Goal: Task Accomplishment & Management: Use online tool/utility

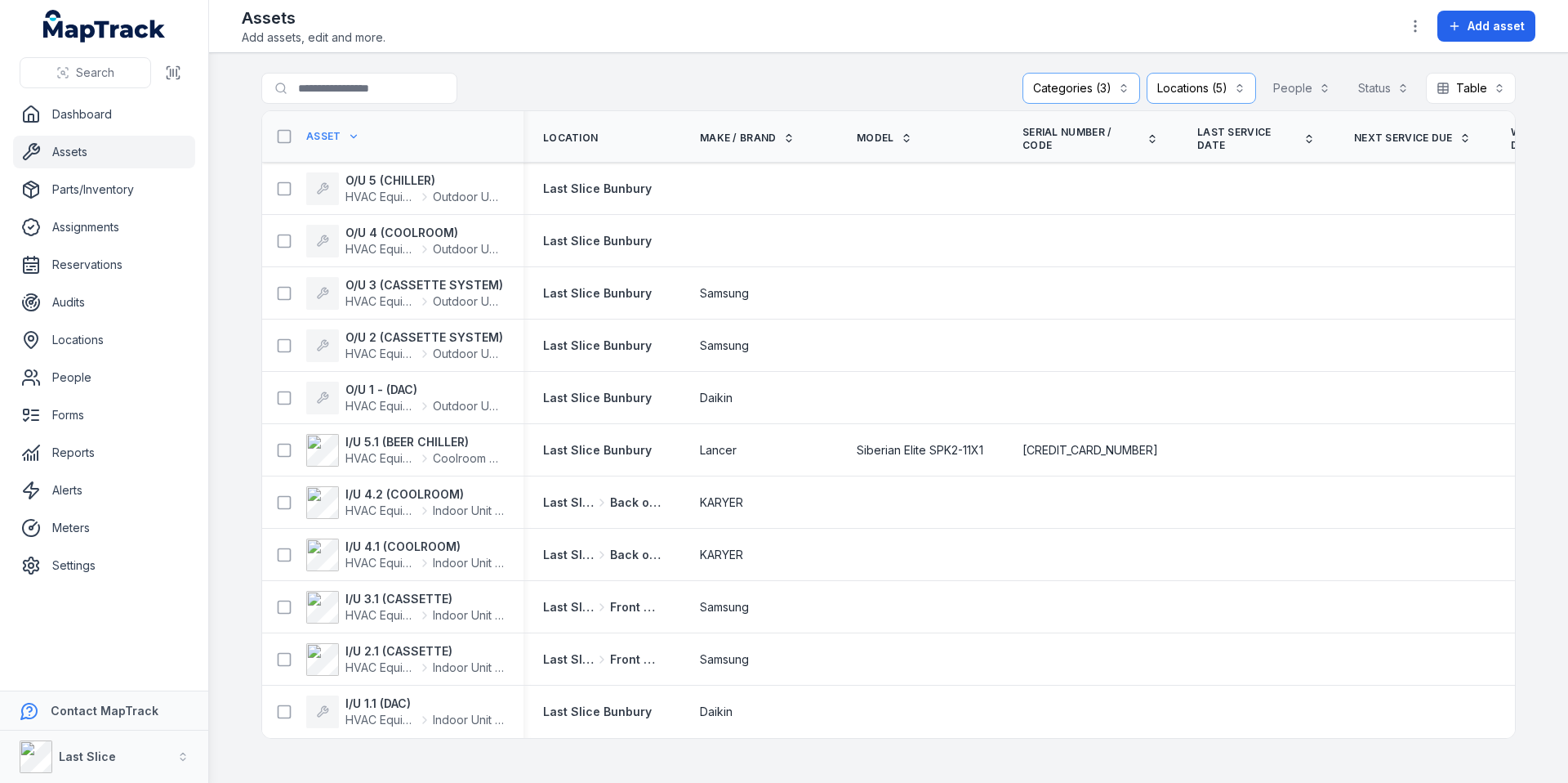
click at [249, 502] on main "**********" at bounding box center [888, 417] width 1358 height 729
click at [1098, 85] on div "Categories (3)" at bounding box center [1080, 87] width 117 height 31
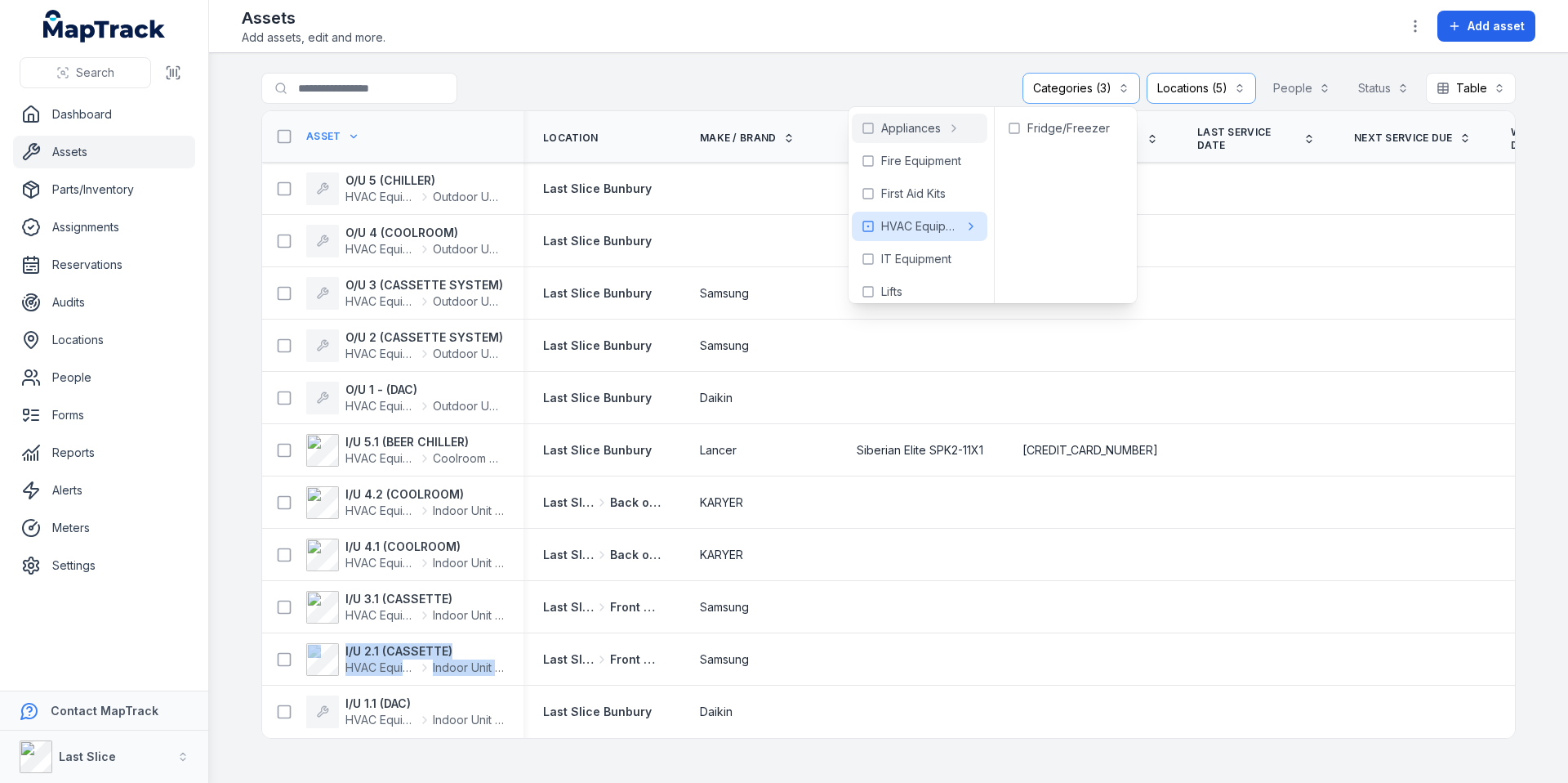
click at [1161, 89] on div "Locations (5)" at bounding box center [1201, 87] width 109 height 31
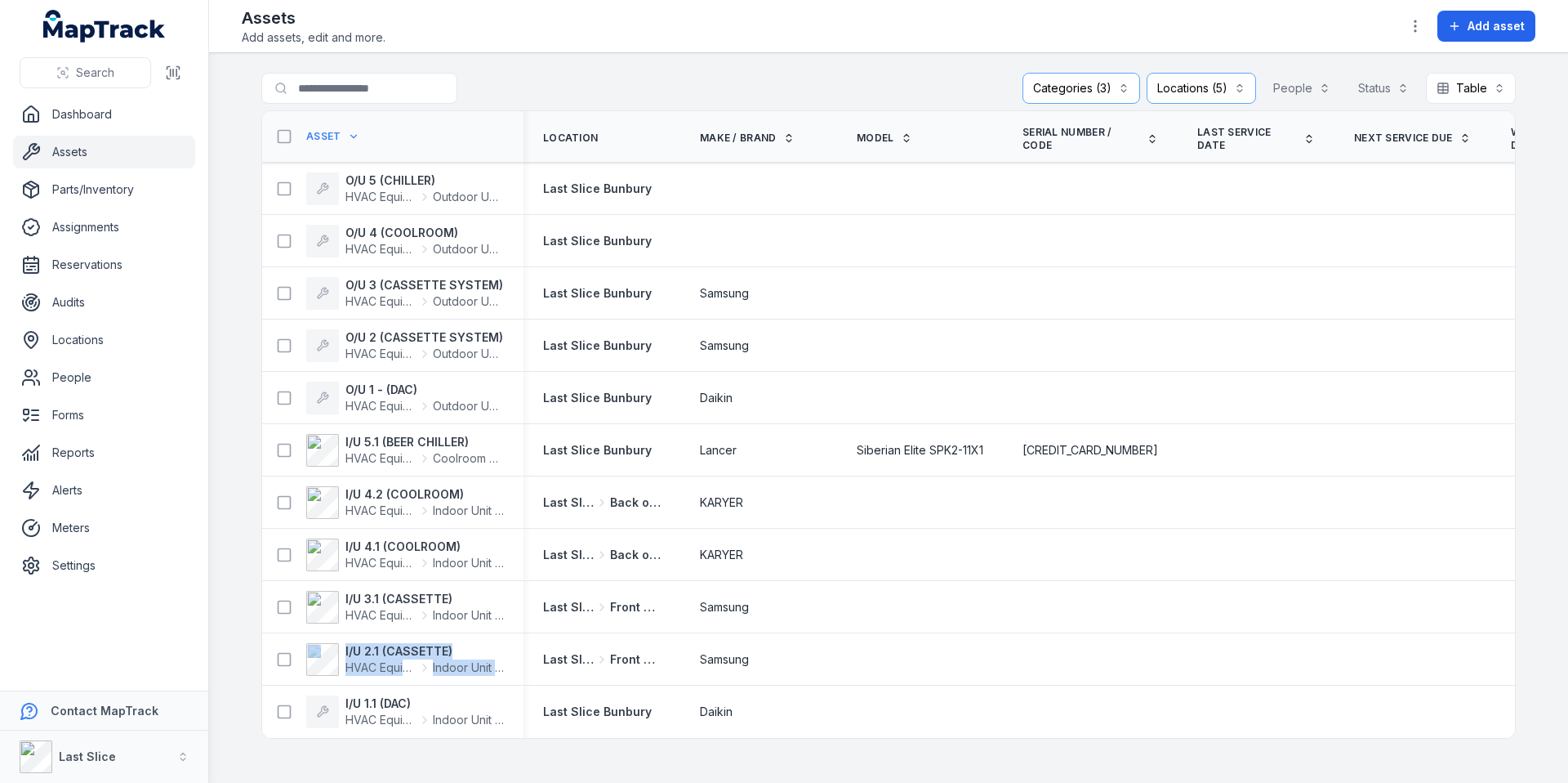
click at [1177, 88] on div "Locations (5)" at bounding box center [1201, 87] width 109 height 31
click at [1048, 88] on div "Categories (3)" at bounding box center [1080, 87] width 117 height 31
click at [1078, 88] on div "Categories (3)" at bounding box center [1080, 87] width 117 height 31
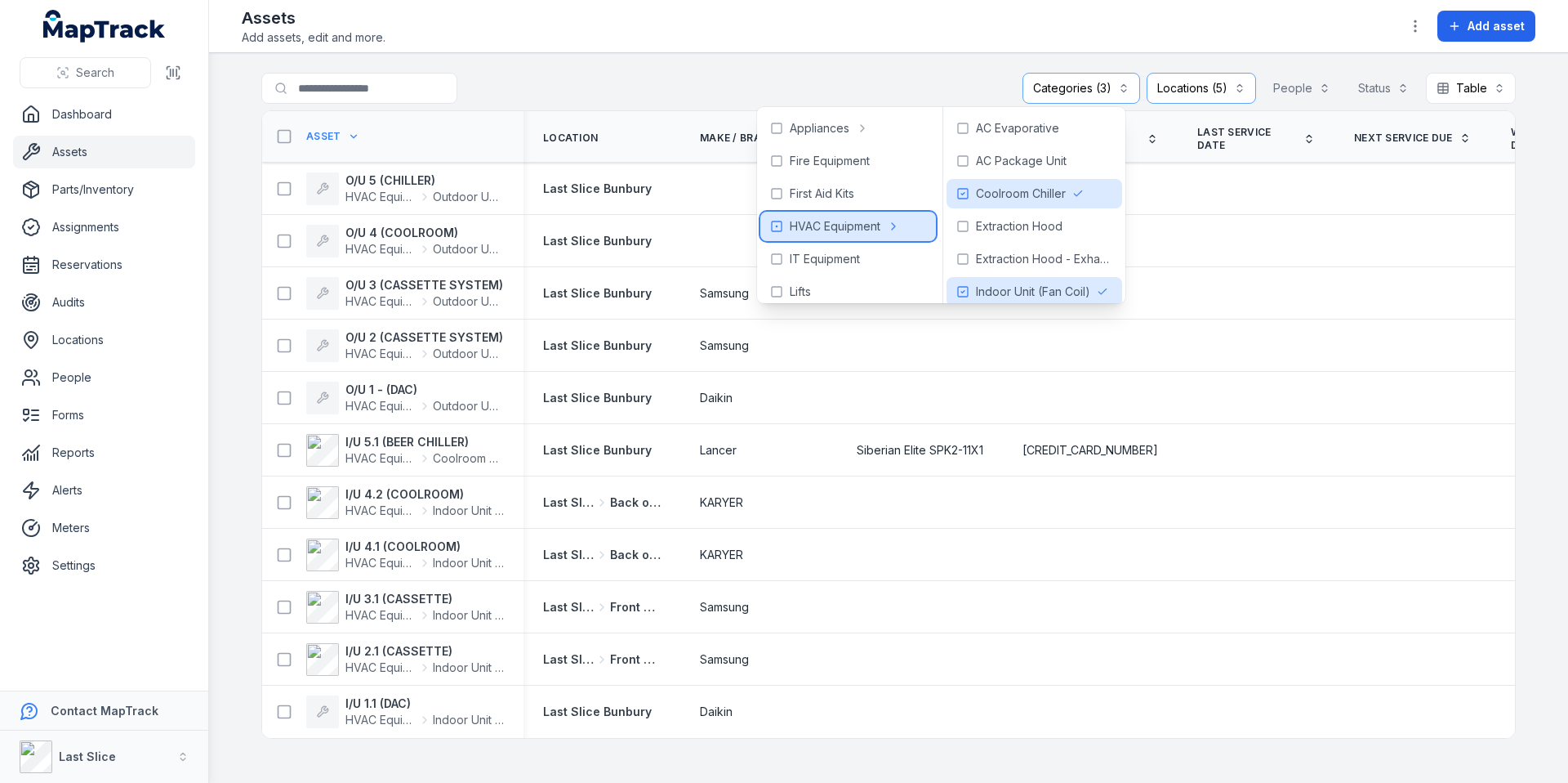
click at [780, 226] on icon at bounding box center [777, 227] width 13 height 13
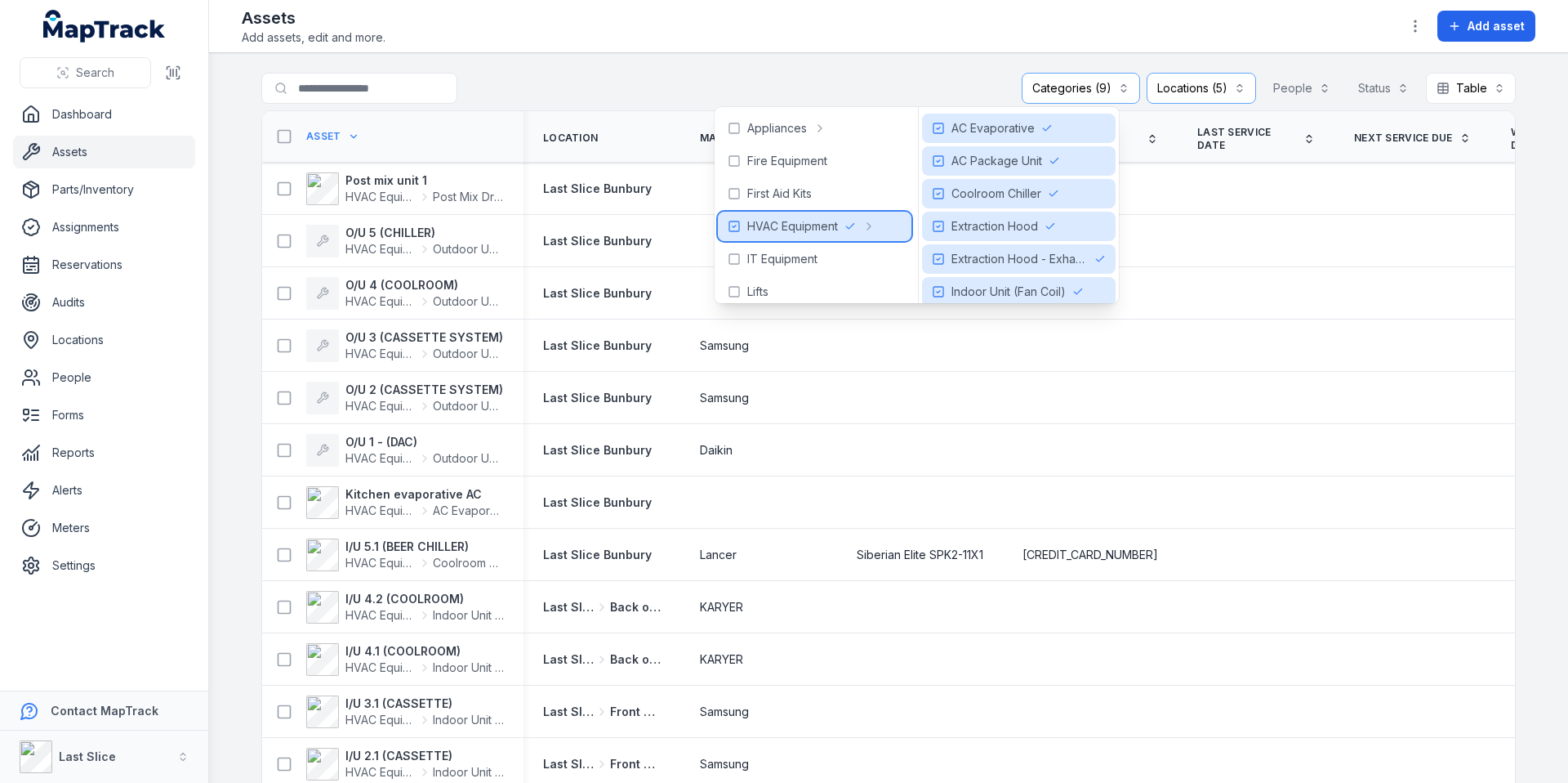
click at [732, 225] on icon at bounding box center [734, 227] width 13 height 13
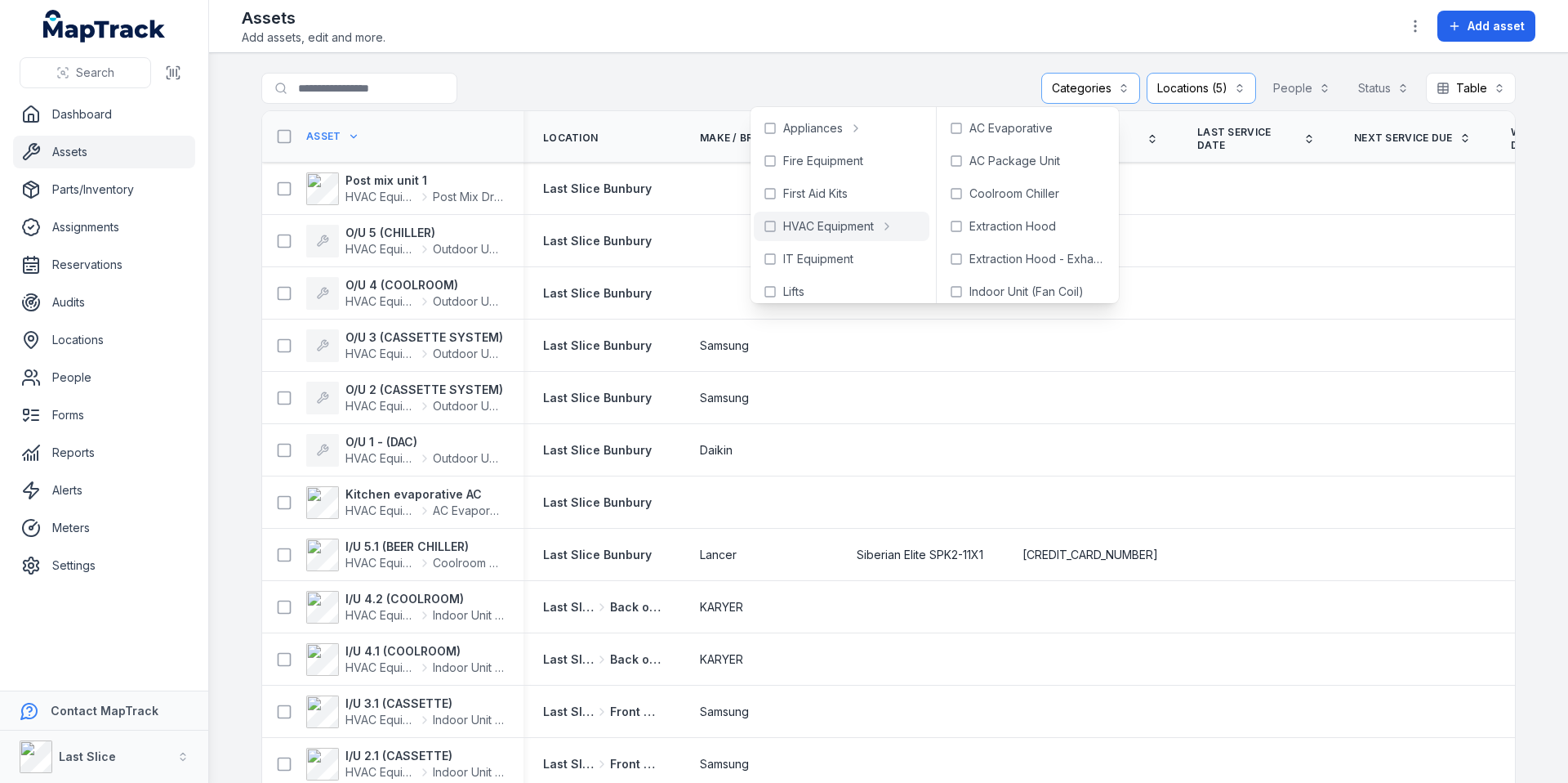
click at [714, 77] on div "**********" at bounding box center [888, 91] width 1254 height 38
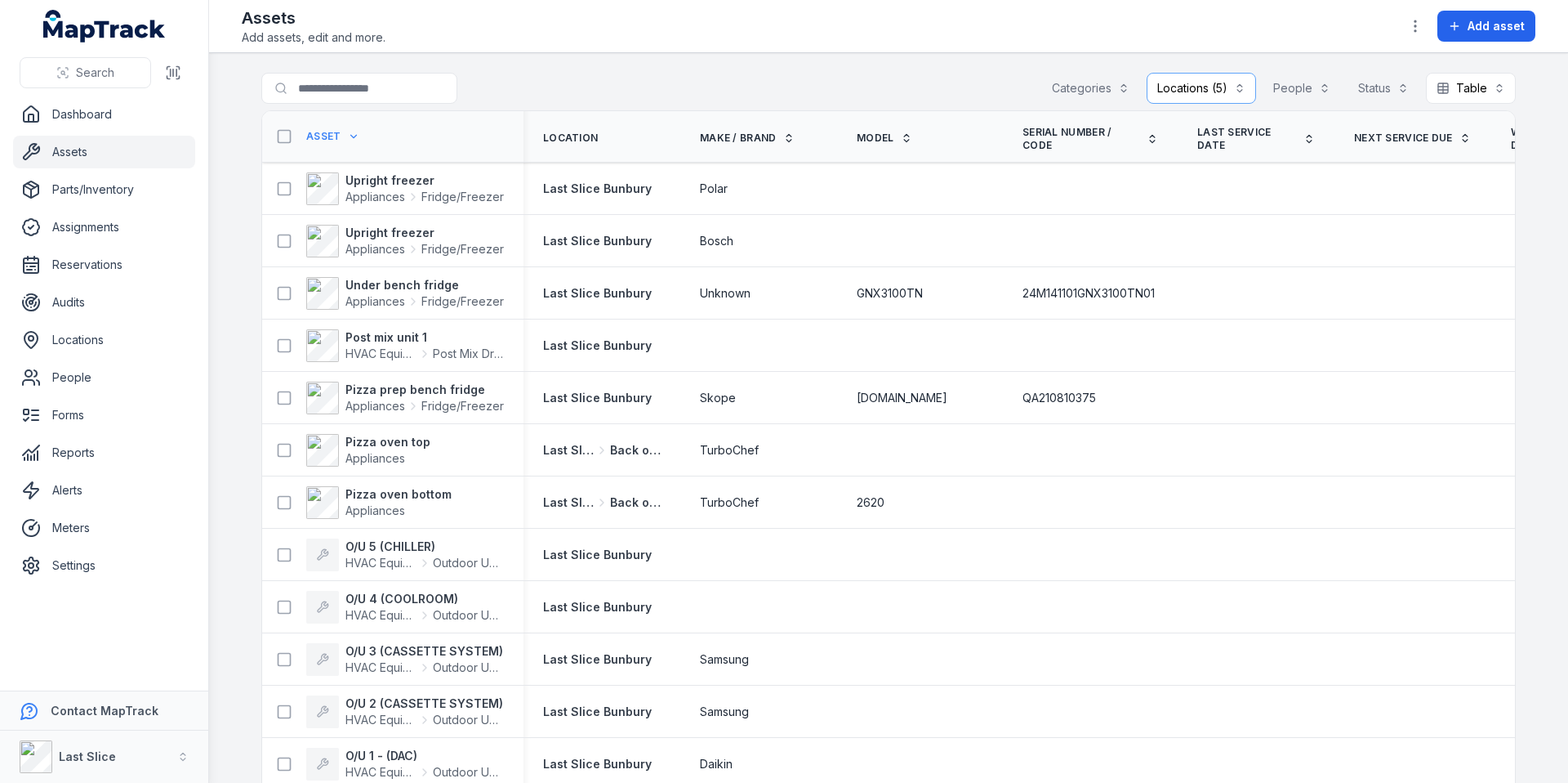
click at [1111, 89] on div "Categories" at bounding box center [1090, 87] width 99 height 31
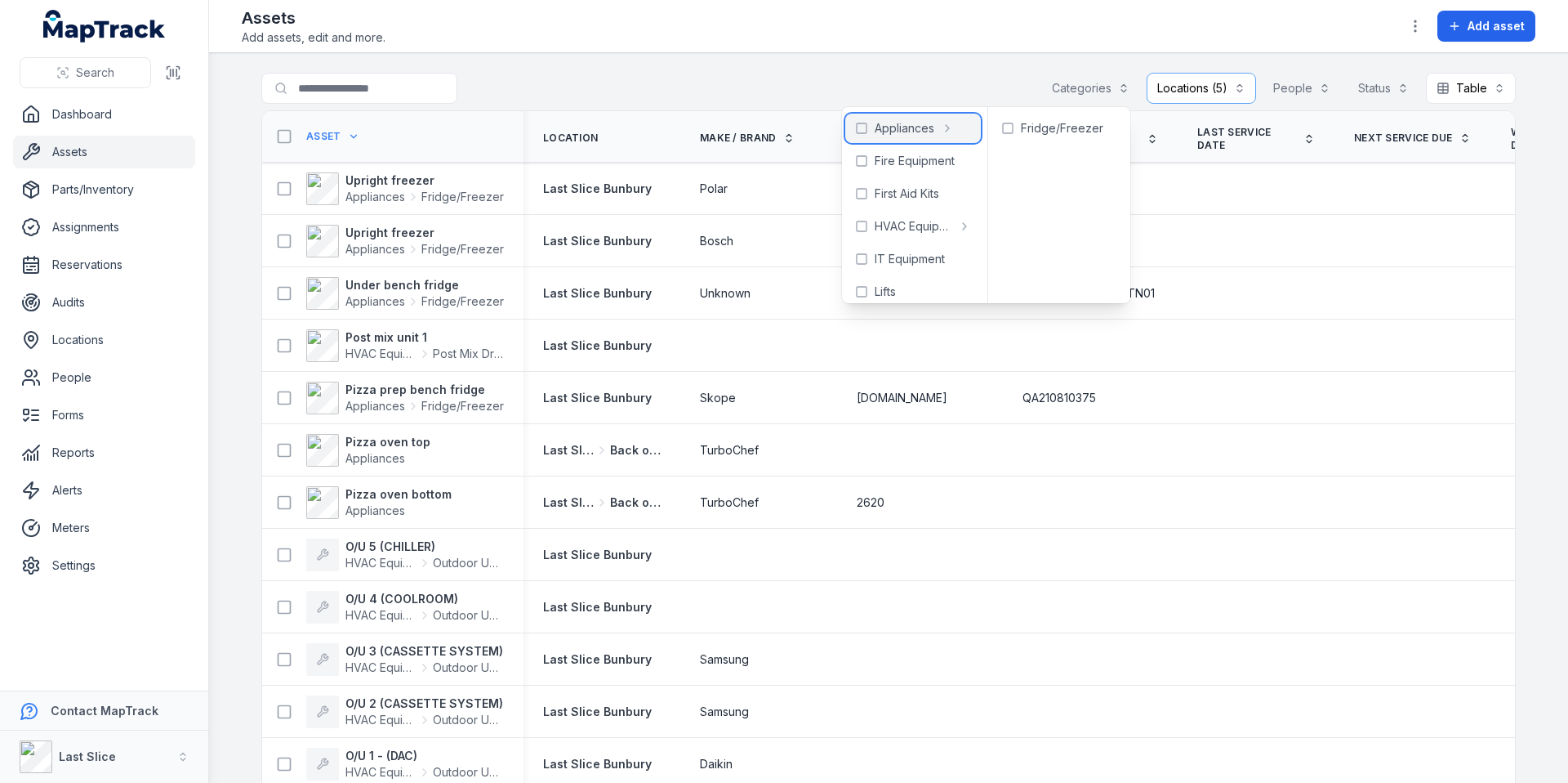
click at [873, 128] on div "Appliances" at bounding box center [913, 128] width 135 height 29
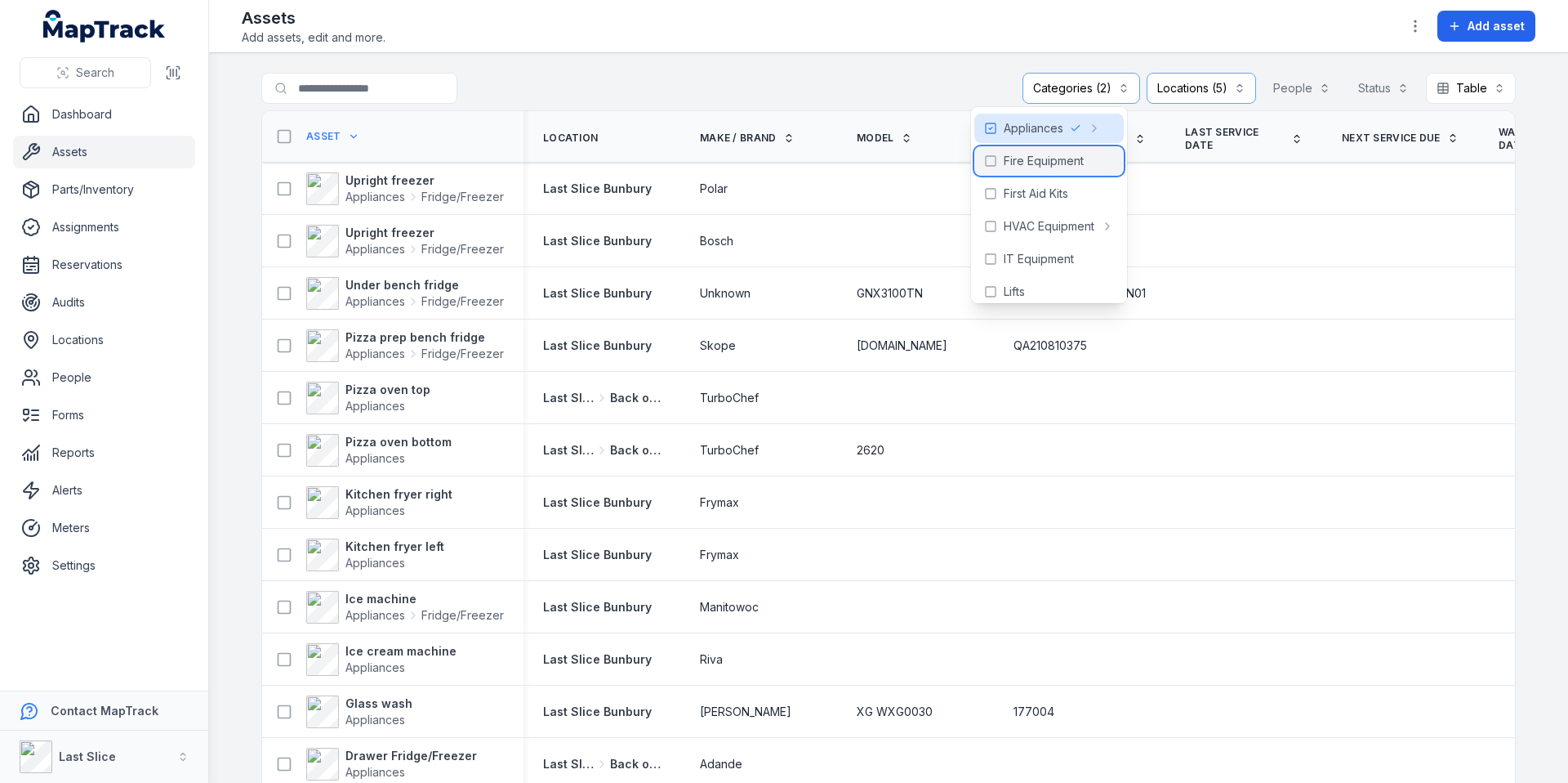
click at [987, 163] on icon at bounding box center [990, 161] width 13 height 13
click at [989, 195] on icon at bounding box center [990, 194] width 13 height 13
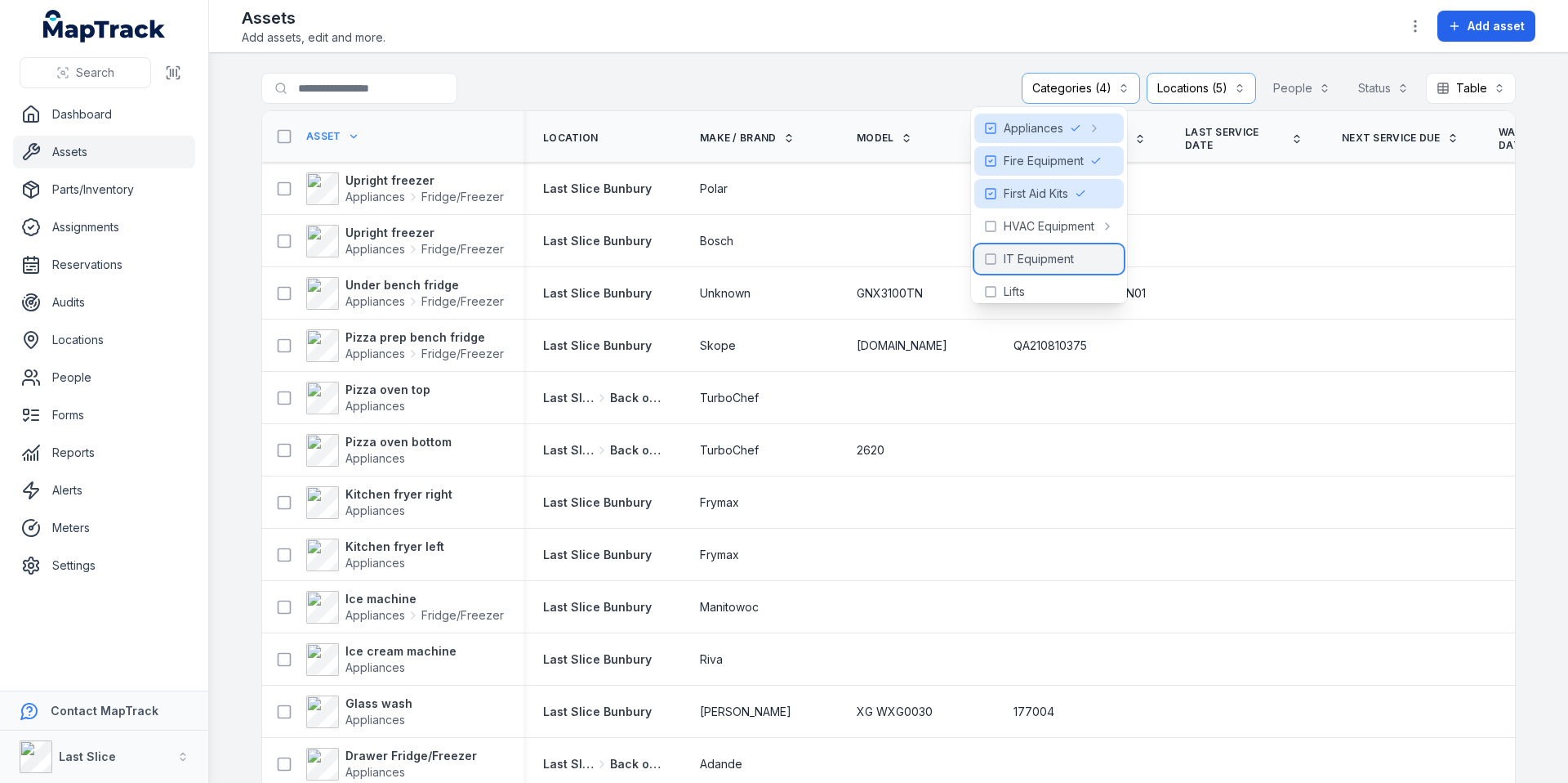
click at [987, 260] on icon at bounding box center [990, 259] width 13 height 13
drag, startPoint x: 987, startPoint y: 284, endPoint x: 1033, endPoint y: 263, distance: 50.6
click at [987, 285] on icon at bounding box center [990, 291] width 13 height 13
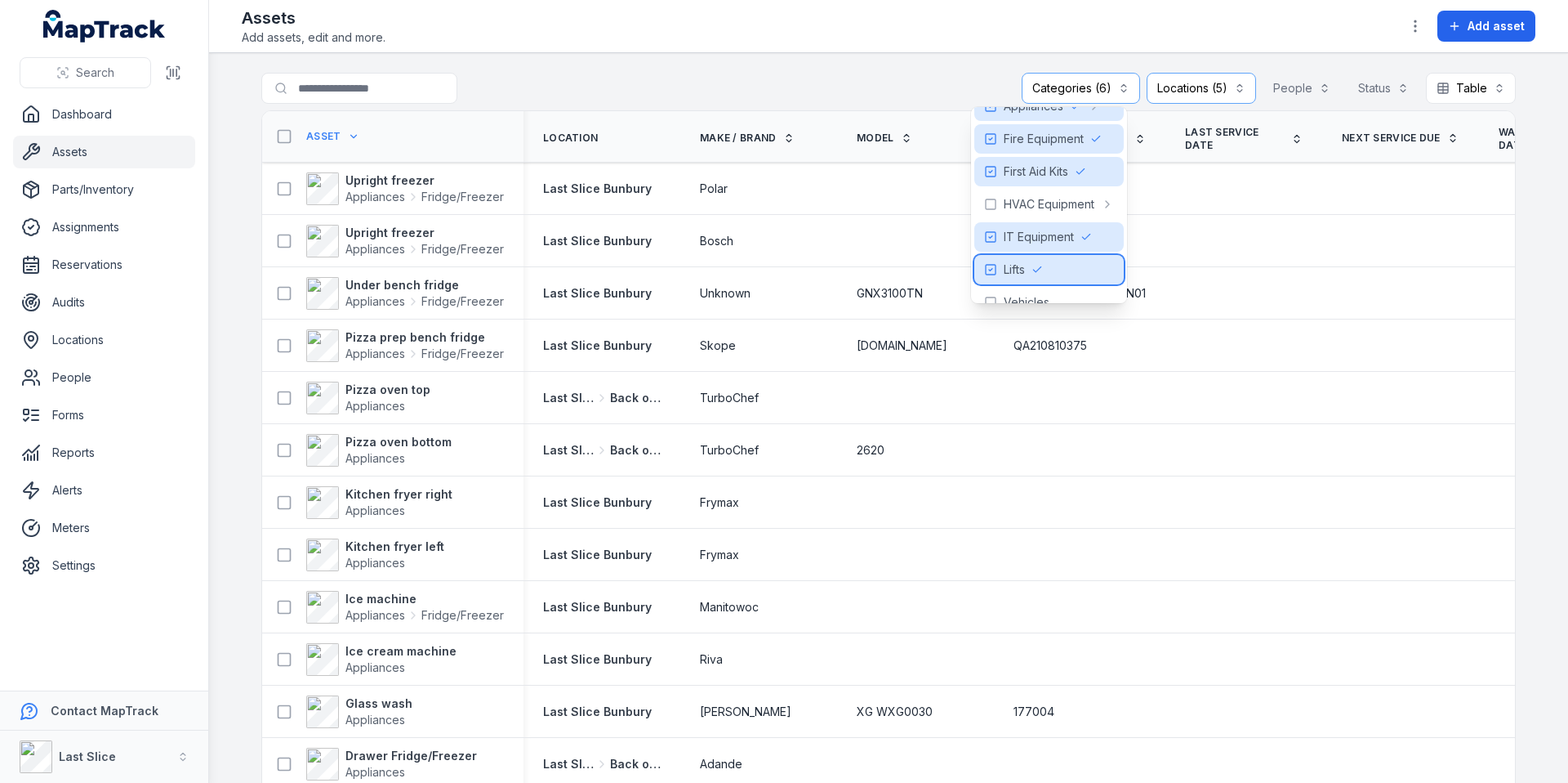
scroll to position [42, 0]
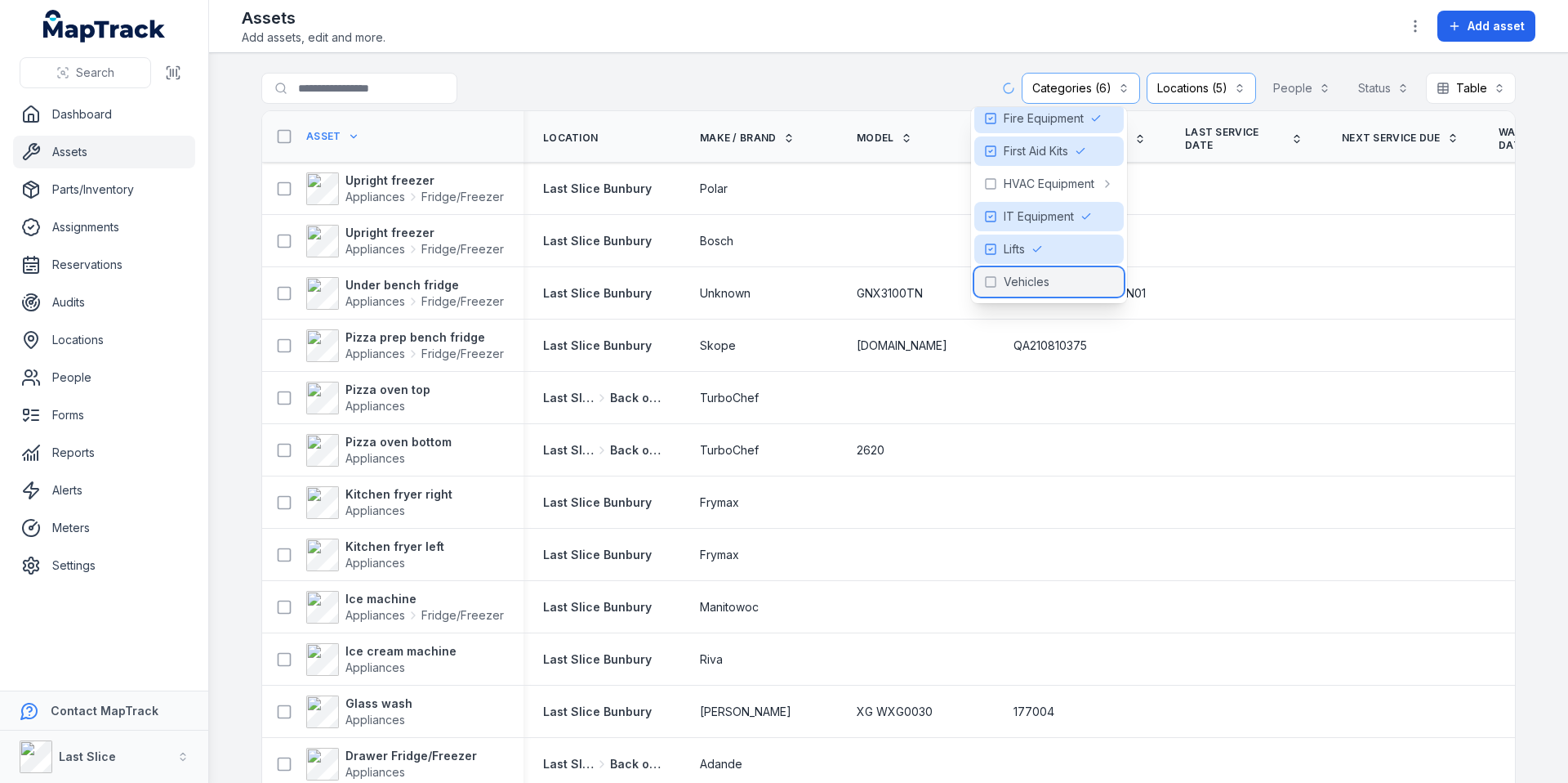
click at [1000, 283] on div "Vehicles" at bounding box center [1048, 281] width 149 height 29
click at [914, 85] on div "**********" at bounding box center [888, 91] width 1254 height 38
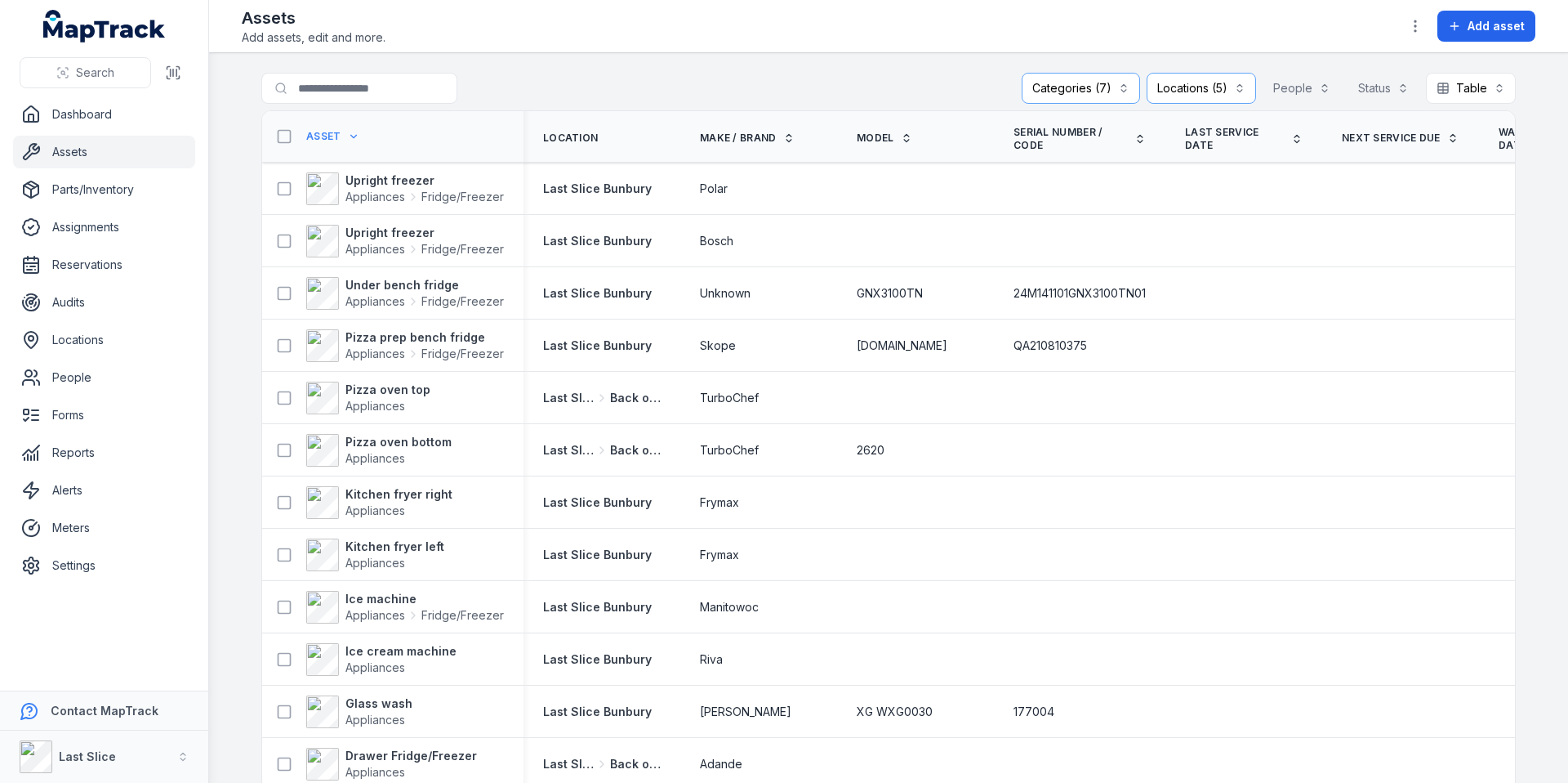
click at [327, 139] on span "Asset" at bounding box center [323, 136] width 35 height 13
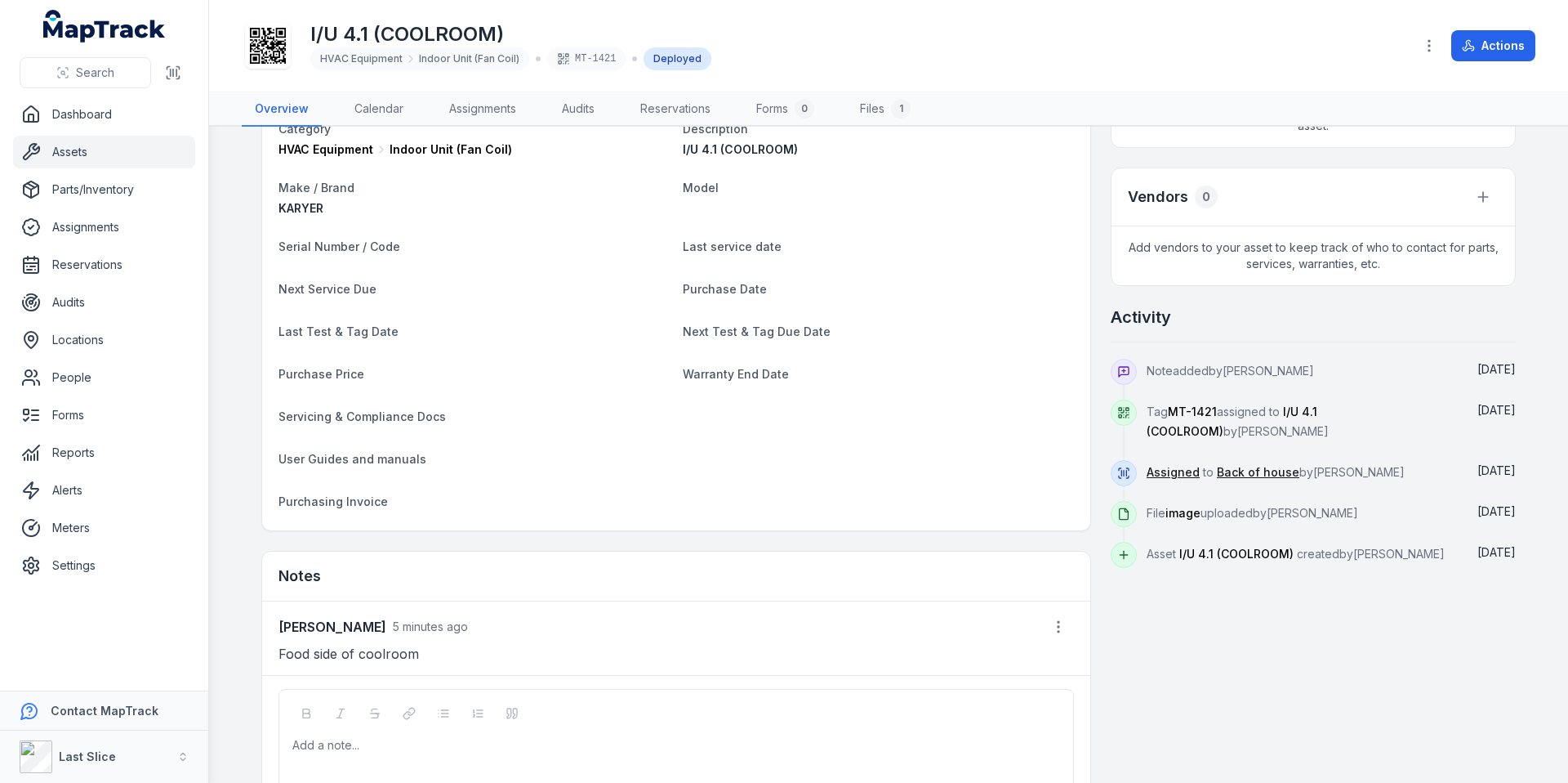
scroll to position [669, 0]
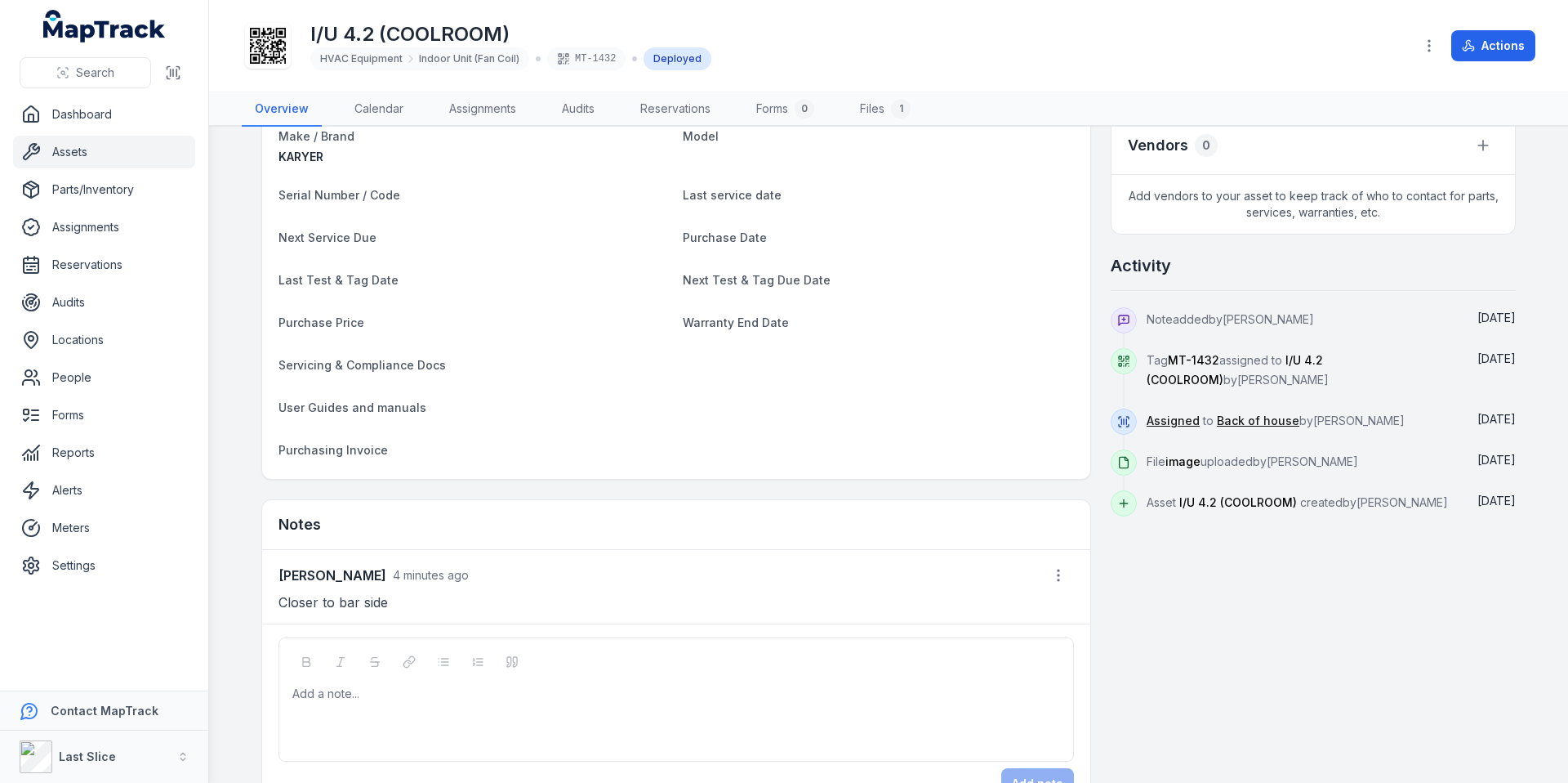
scroll to position [669, 0]
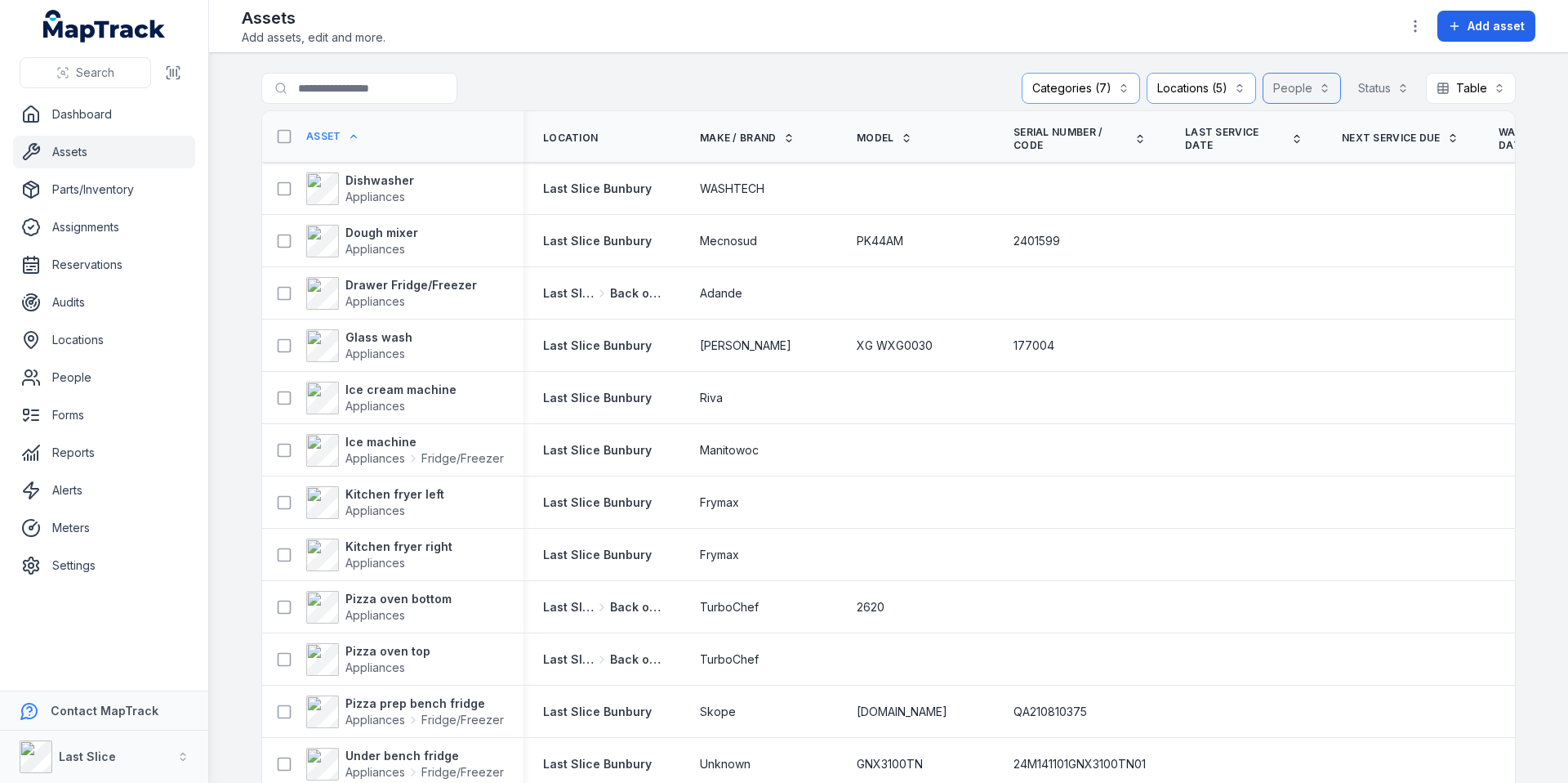
click at [1286, 85] on button "People" at bounding box center [1301, 87] width 78 height 31
click at [1295, 85] on button "People" at bounding box center [1301, 87] width 78 height 31
click at [1383, 89] on button "Status" at bounding box center [1383, 87] width 71 height 31
drag, startPoint x: 1383, startPoint y: 86, endPoint x: 1063, endPoint y: 79, distance: 320.1
click at [1383, 86] on button "Status" at bounding box center [1383, 87] width 71 height 31
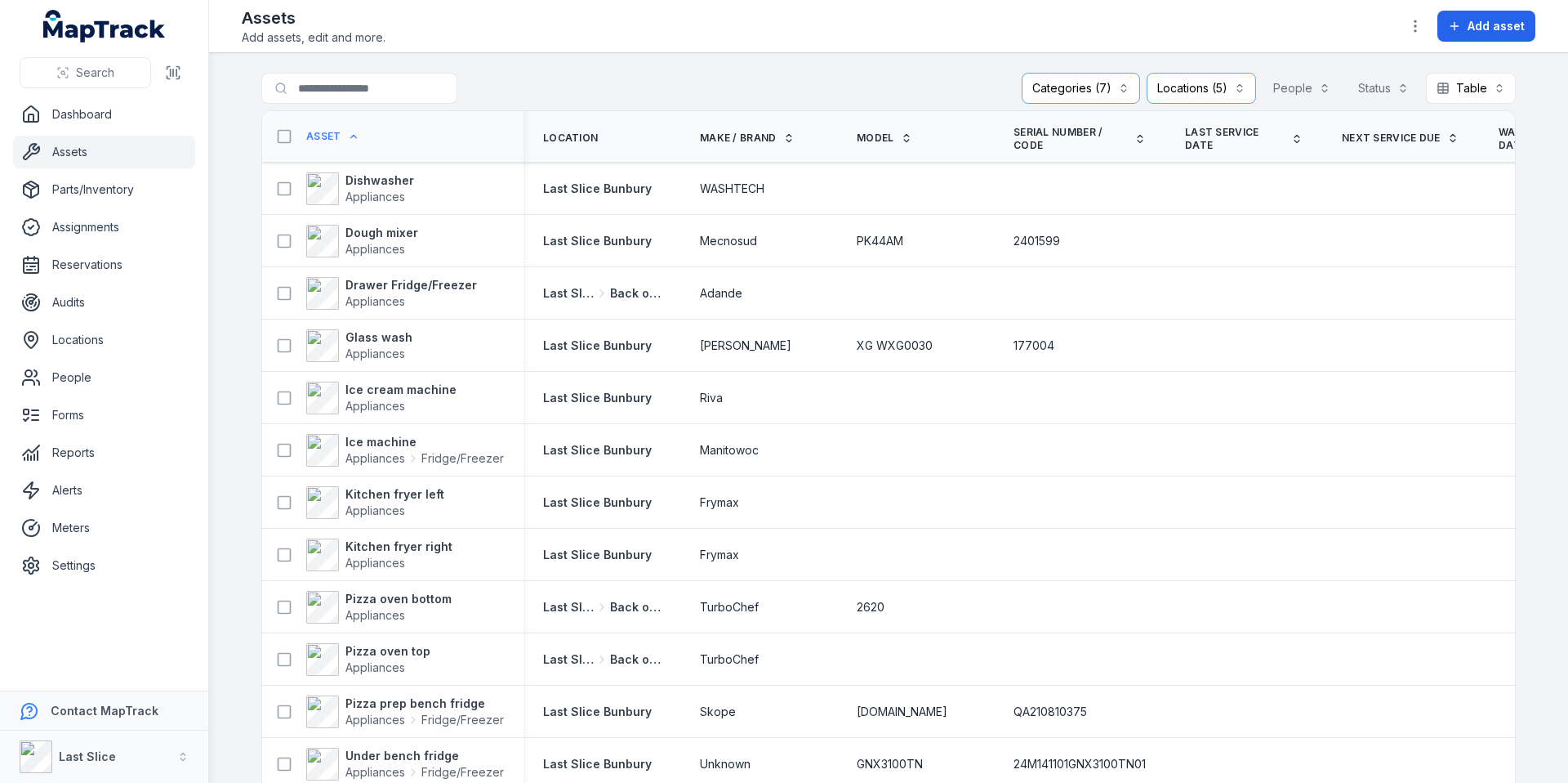
click at [842, 97] on div "**********" at bounding box center [888, 91] width 1254 height 38
click at [1051, 92] on div "Categories (7)" at bounding box center [1080, 87] width 118 height 31
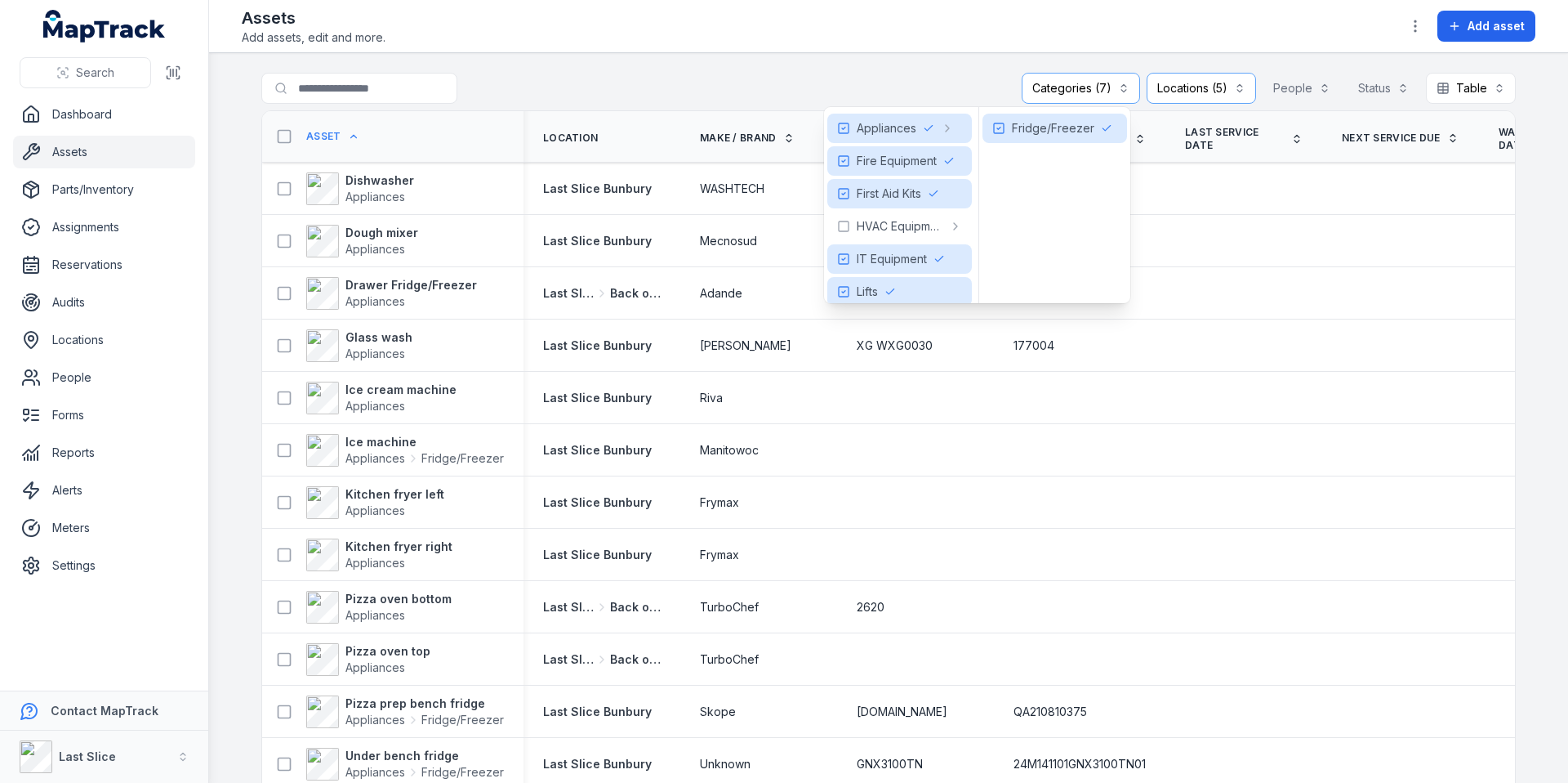
click at [783, 47] on header "Toggle Navigation Assets Add assets, edit and more. Add asset" at bounding box center [888, 26] width 1358 height 53
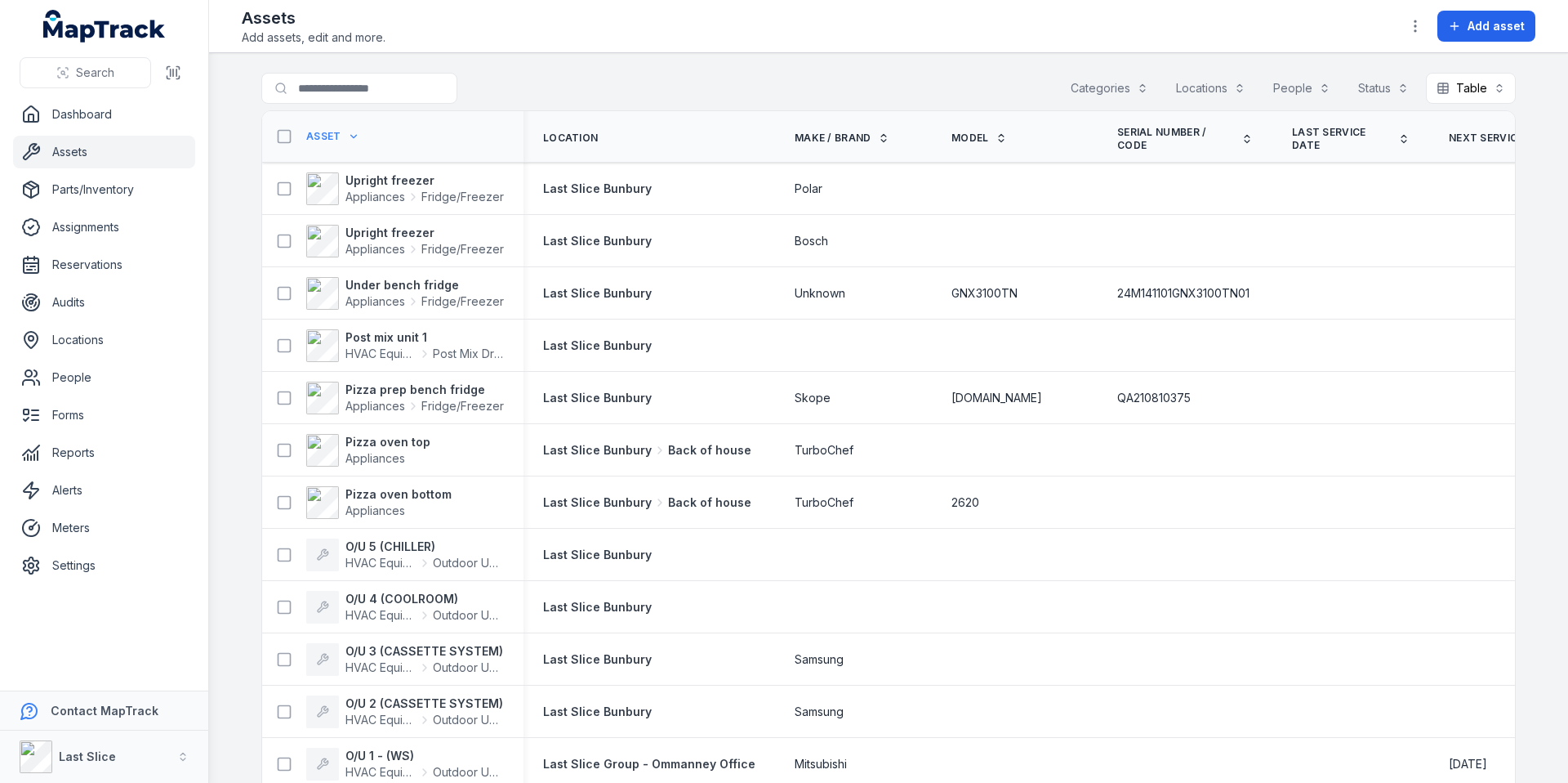
click at [1193, 78] on div "Locations" at bounding box center [1210, 87] width 90 height 31
click at [1193, 81] on div "Locations" at bounding box center [1210, 87] width 90 height 31
click at [1452, 89] on button "Table *****" at bounding box center [1470, 87] width 90 height 31
click at [1475, 89] on button "Table *****" at bounding box center [1470, 87] width 90 height 31
click at [1413, 34] on icon "button" at bounding box center [1414, 25] width 16 height 16
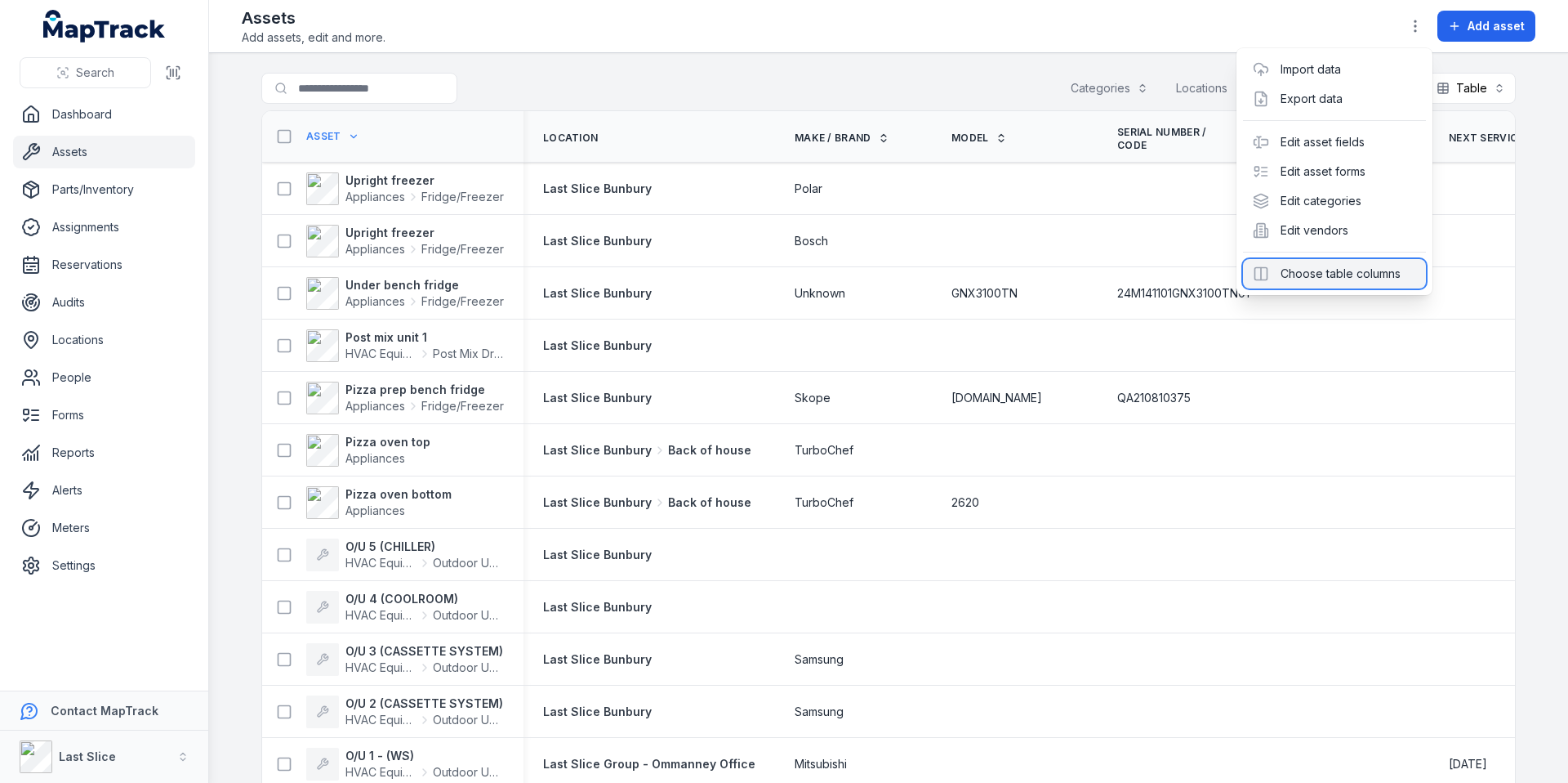
click at [1284, 279] on div "Choose table columns" at bounding box center [1334, 274] width 183 height 29
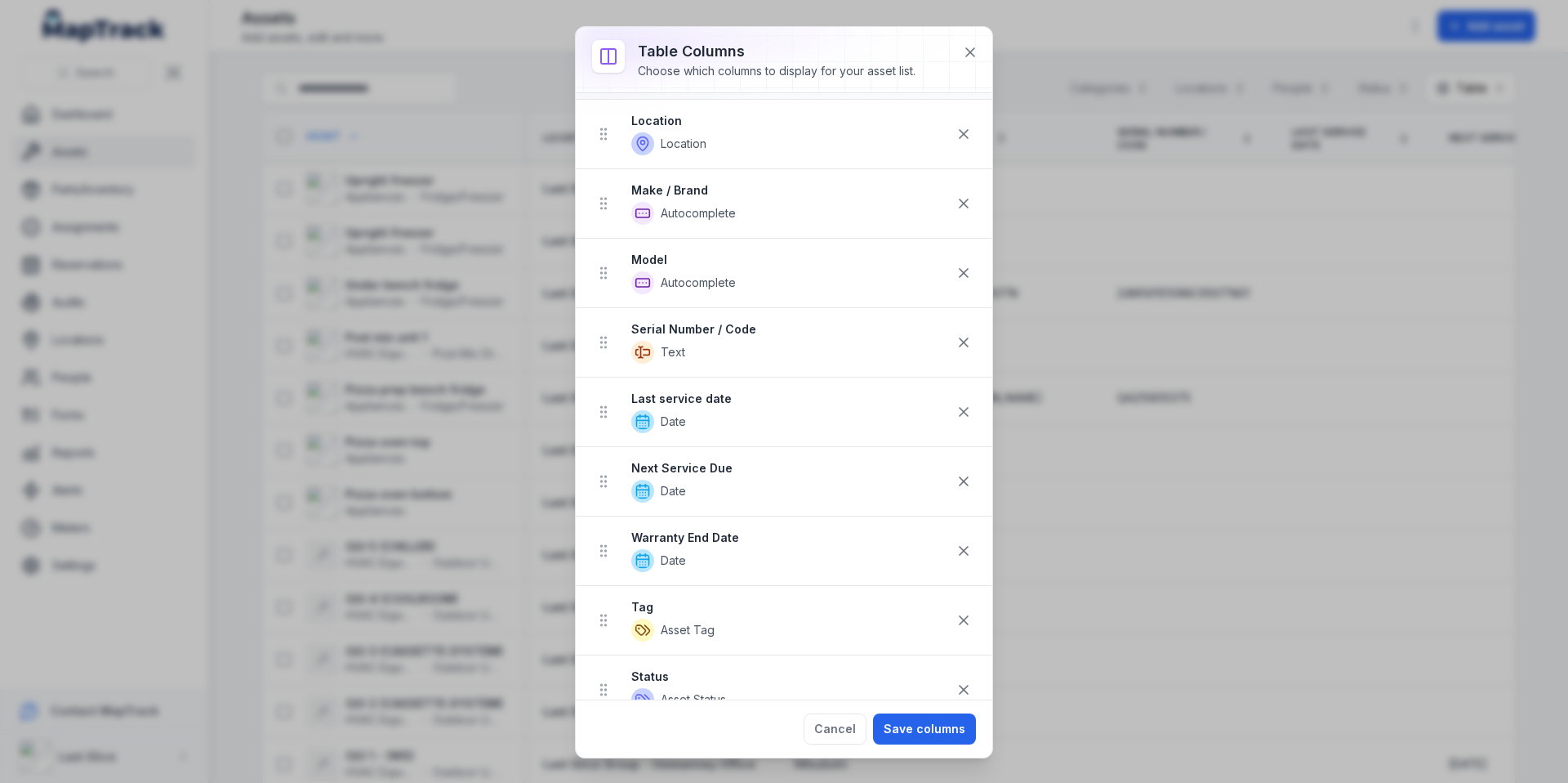
scroll to position [109, 0]
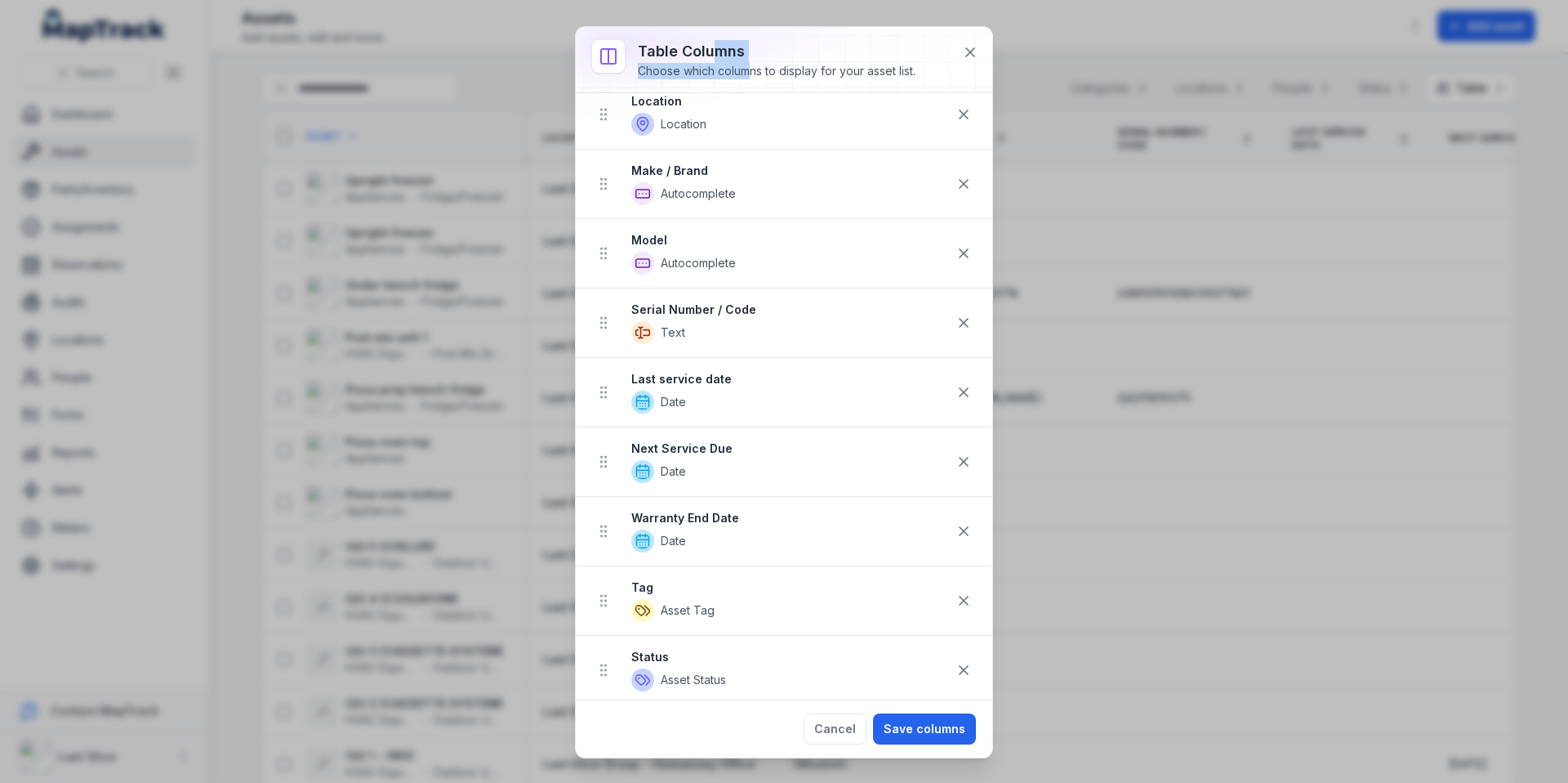
drag, startPoint x: 716, startPoint y: 47, endPoint x: 995, endPoint y: 39, distance: 279.1
click at [761, 66] on div "Table columns Choose which columns to display for your asset list." at bounding box center [789, 60] width 303 height 39
click at [981, 49] on button at bounding box center [970, 52] width 31 height 31
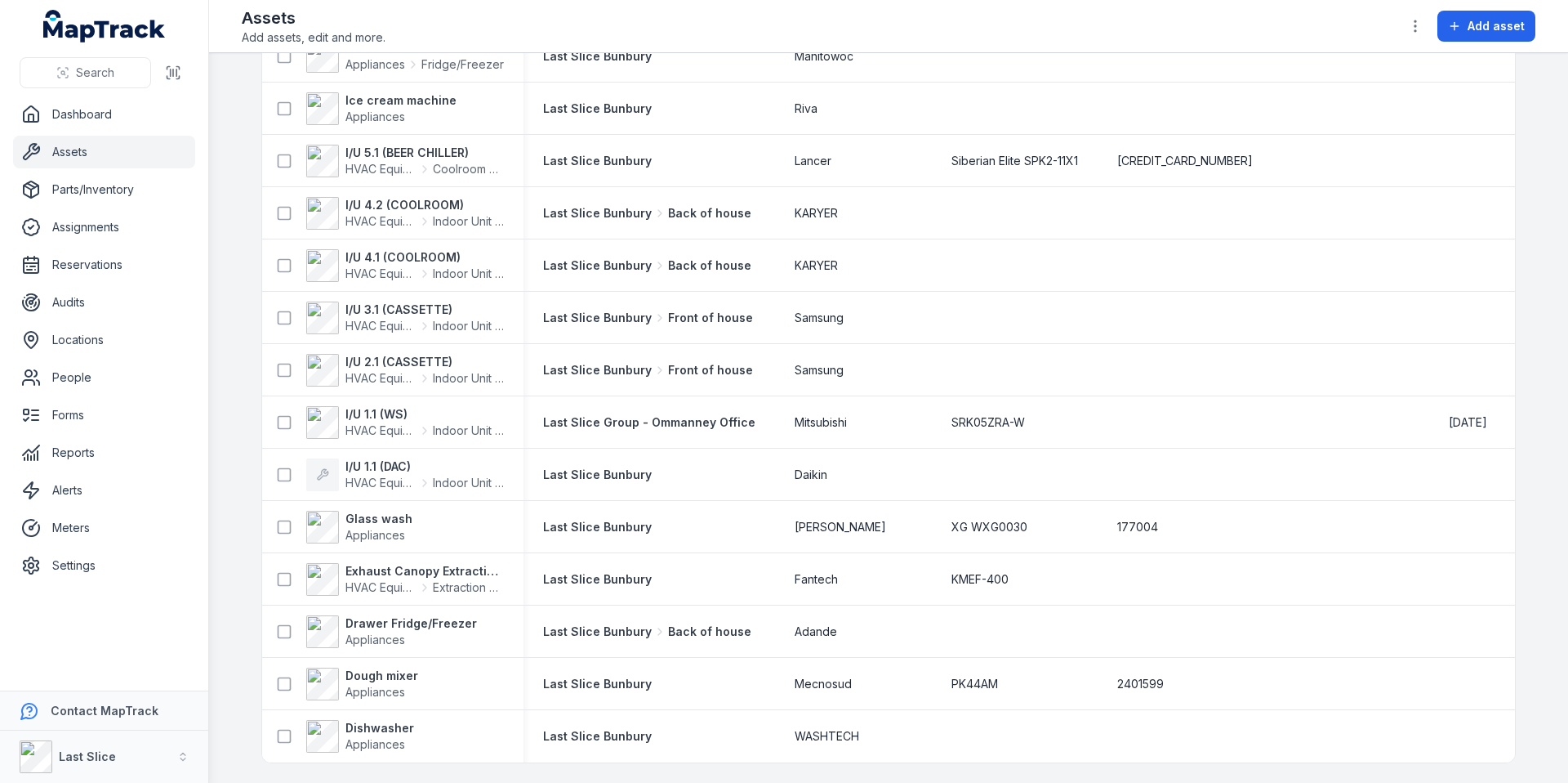
scroll to position [0, 0]
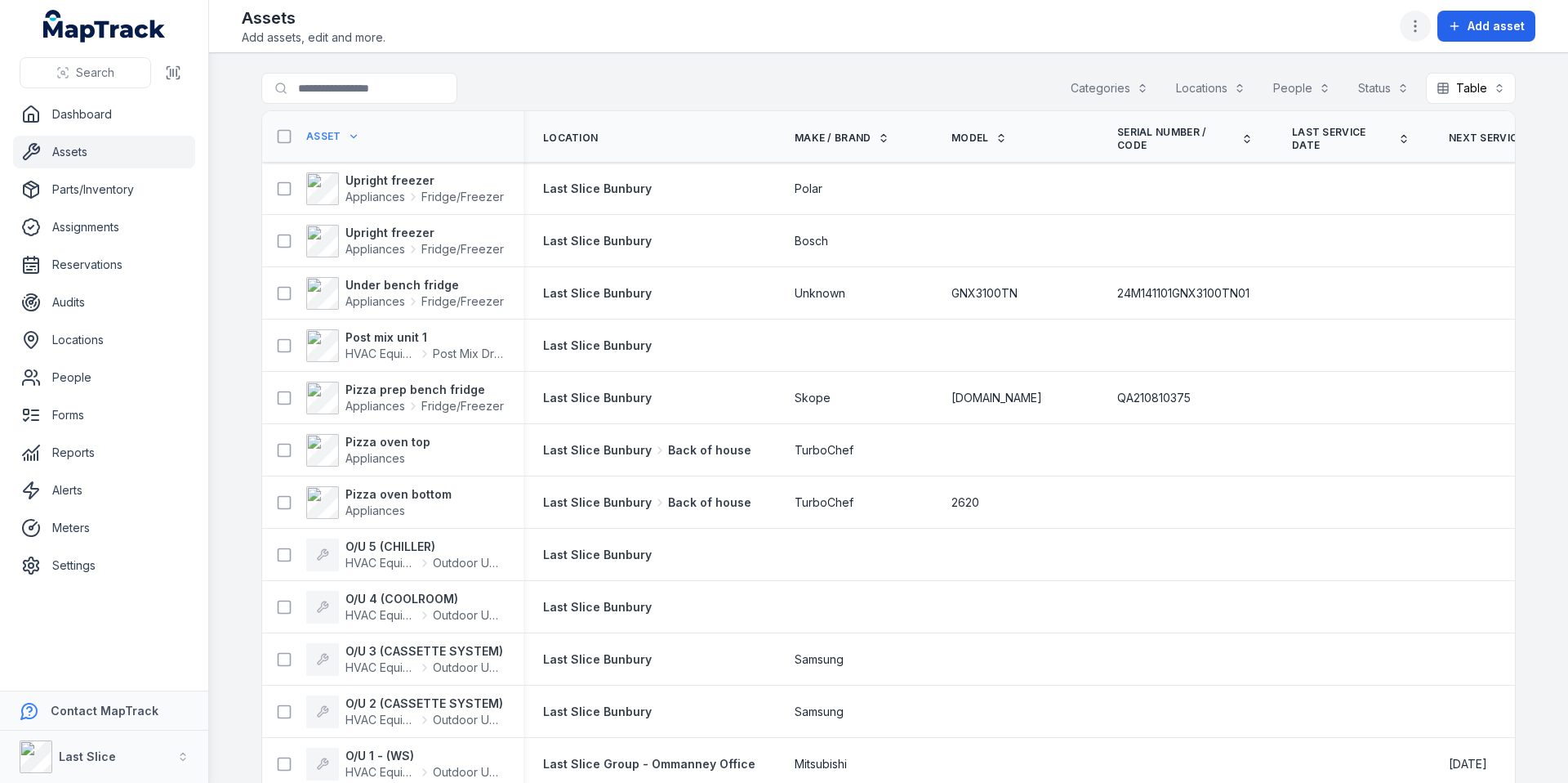
click at [1412, 36] on button "button" at bounding box center [1415, 25] width 31 height 31
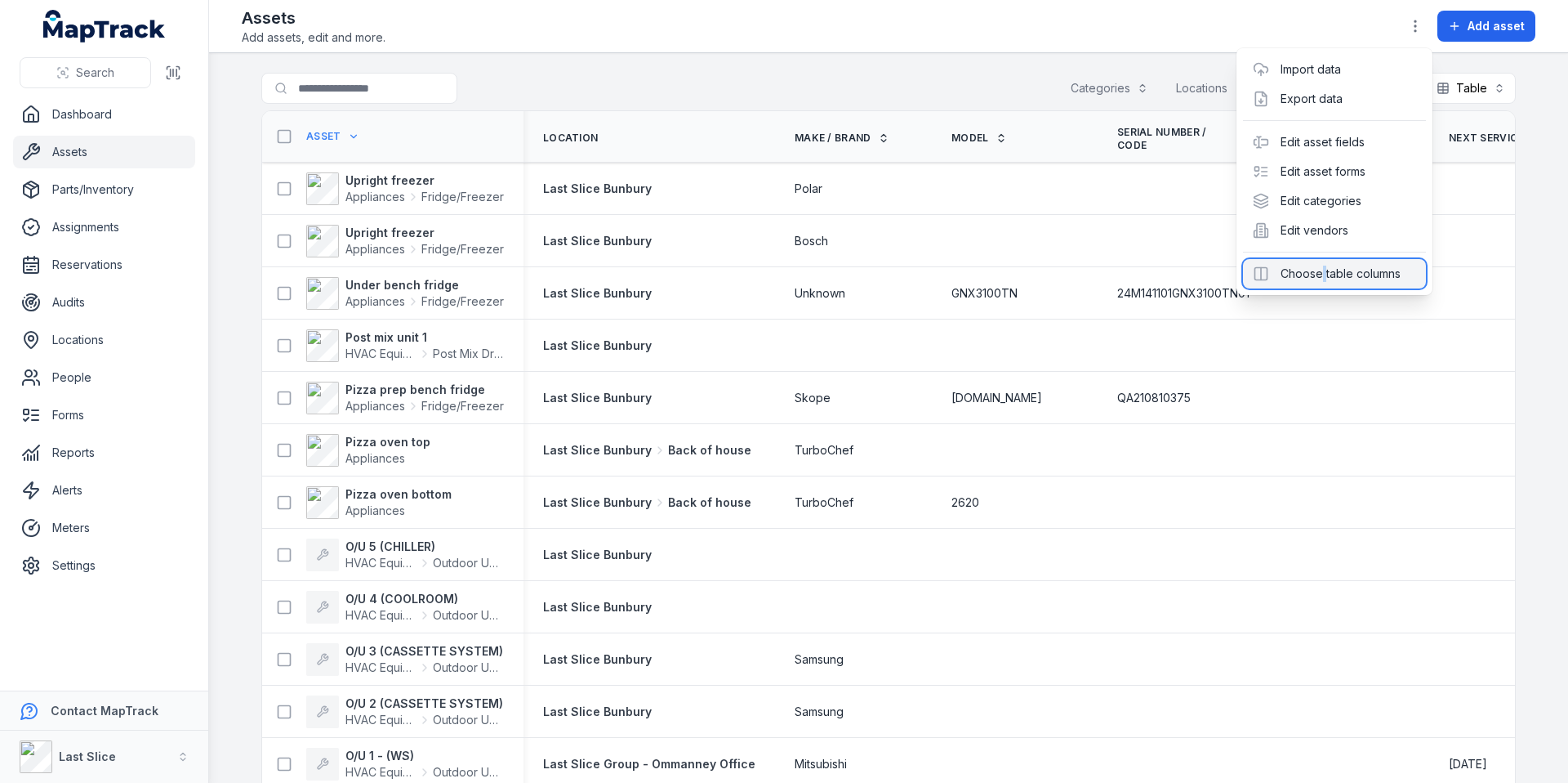
click at [1324, 271] on div "Choose table columns" at bounding box center [1334, 274] width 183 height 29
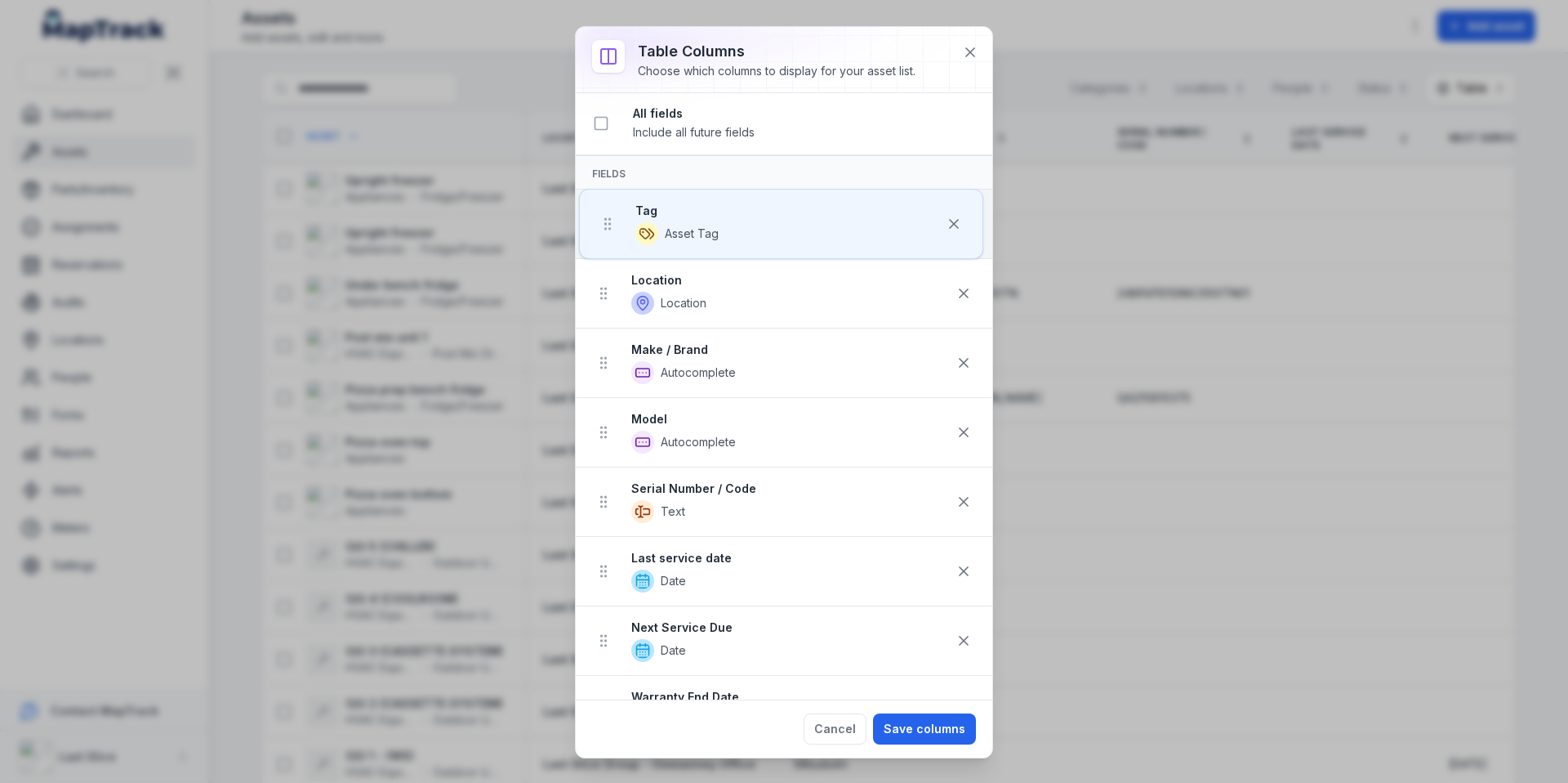
drag, startPoint x: 604, startPoint y: 669, endPoint x: 609, endPoint y: 176, distance: 493.0
click at [609, 176] on div "All fields Include all future fields Fields Location Location Make / Brand Auto…" at bounding box center [784, 396] width 416 height 606
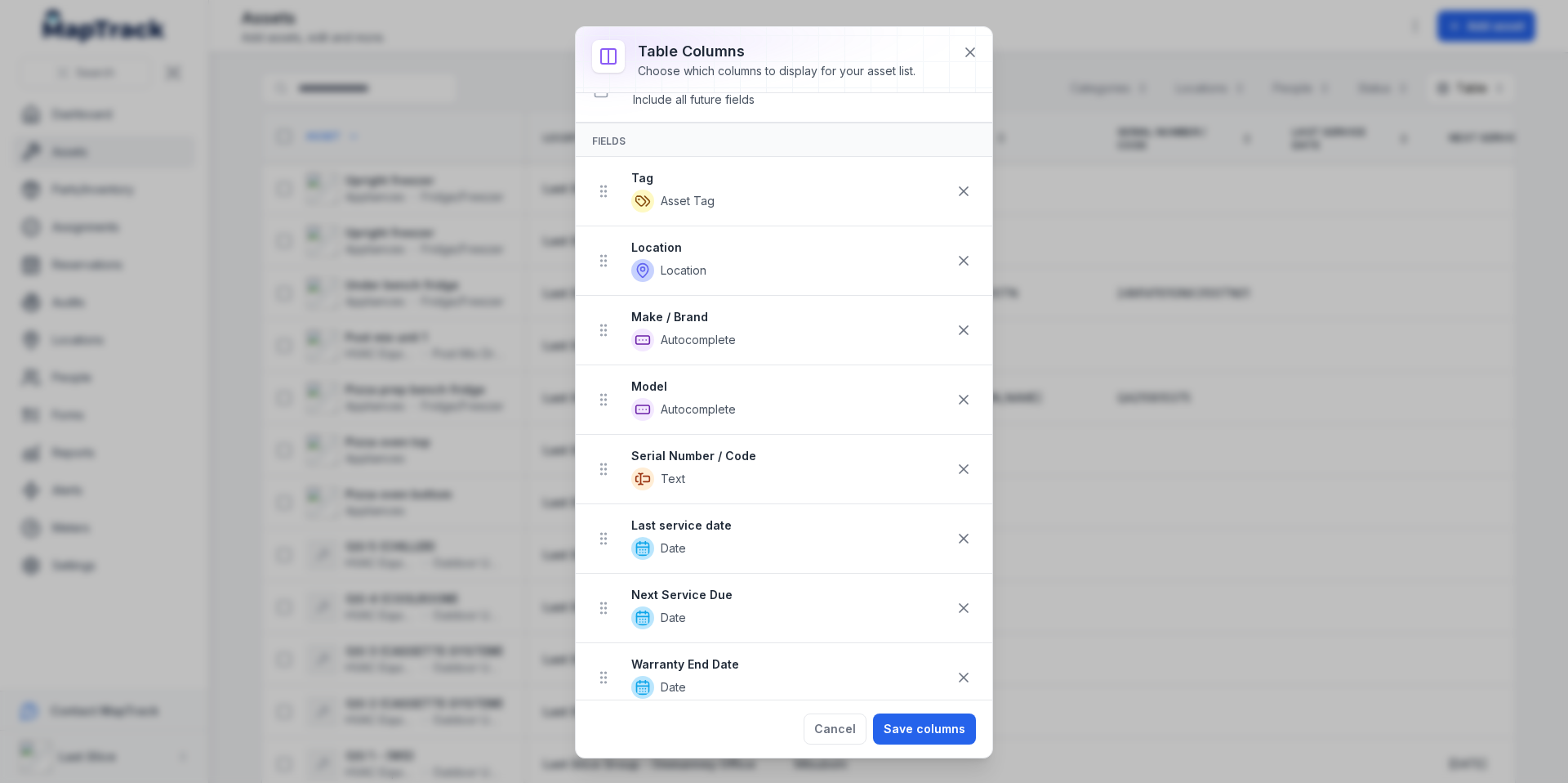
scroll to position [46, 0]
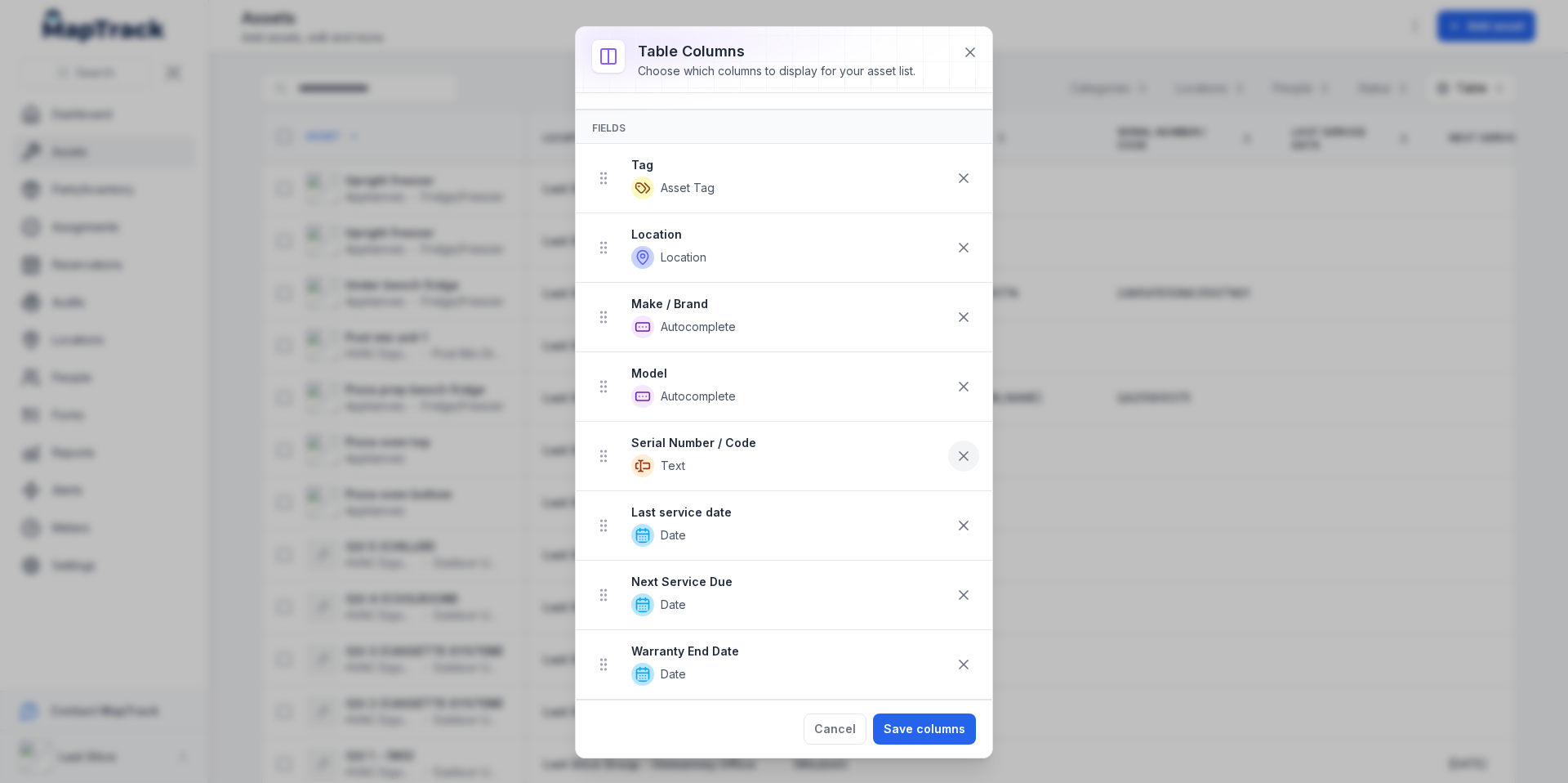
click at [955, 459] on icon at bounding box center [963, 455] width 16 height 16
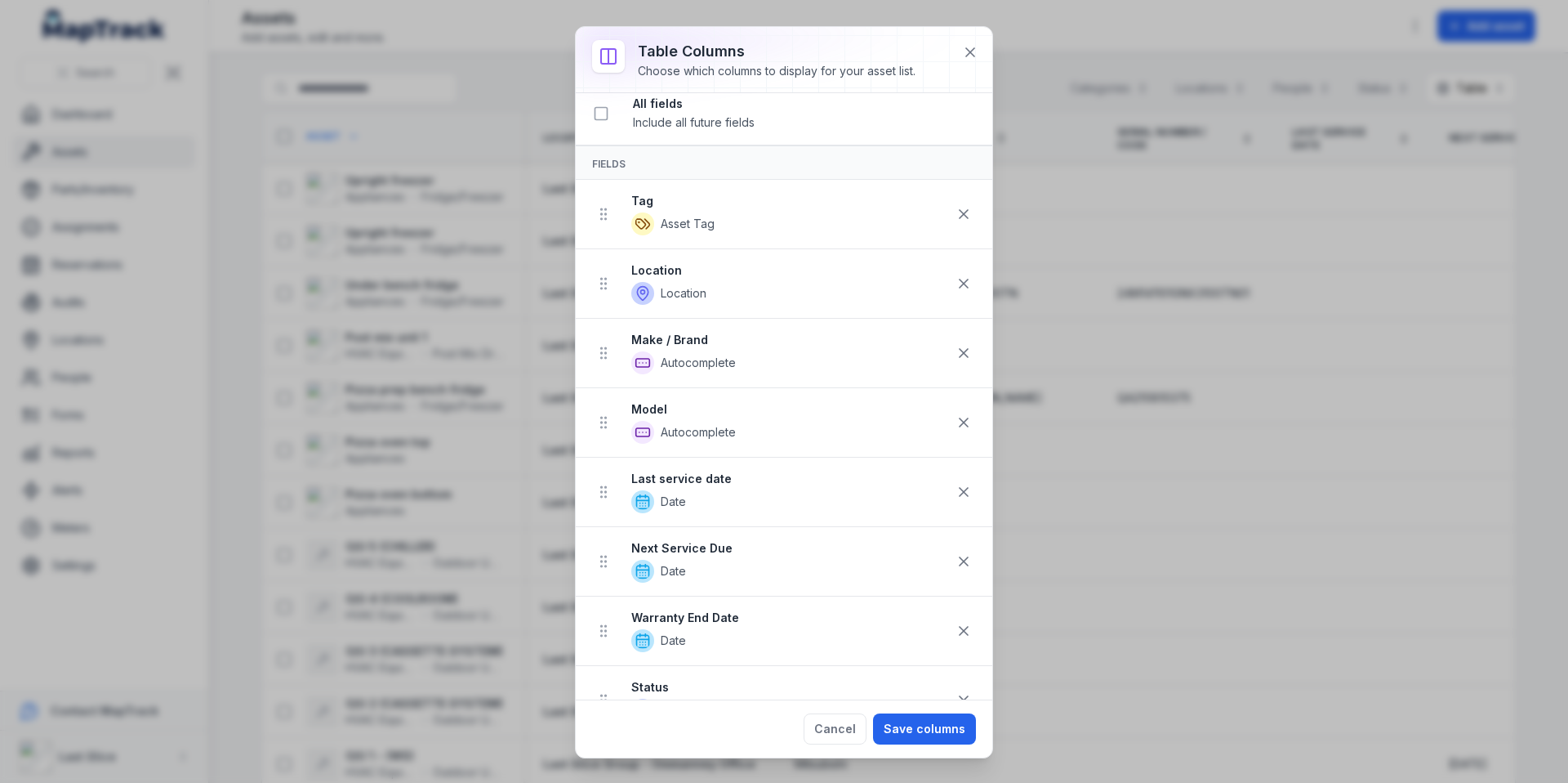
scroll to position [0, 0]
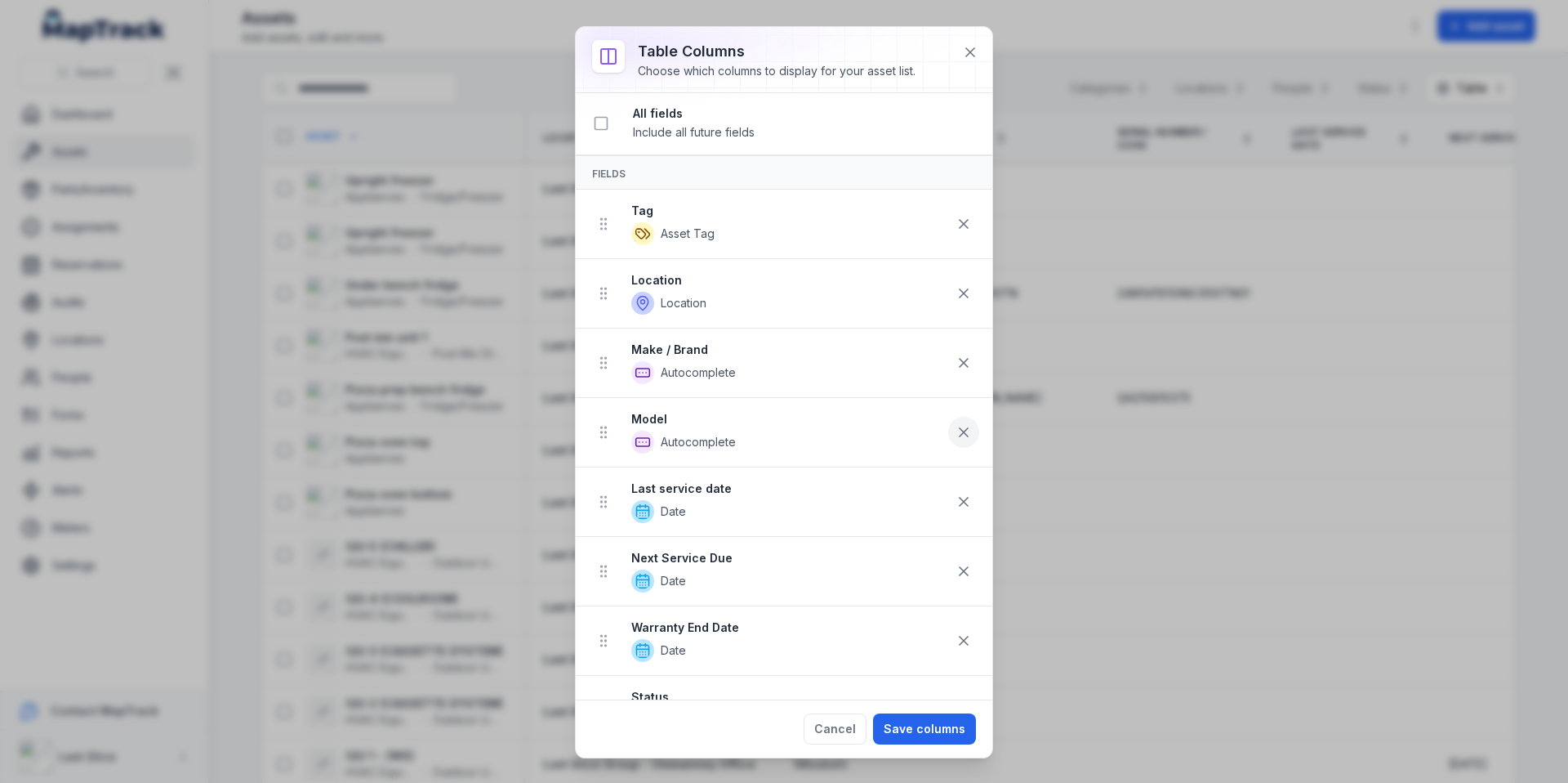
click at [959, 432] on icon at bounding box center [963, 431] width 8 height 8
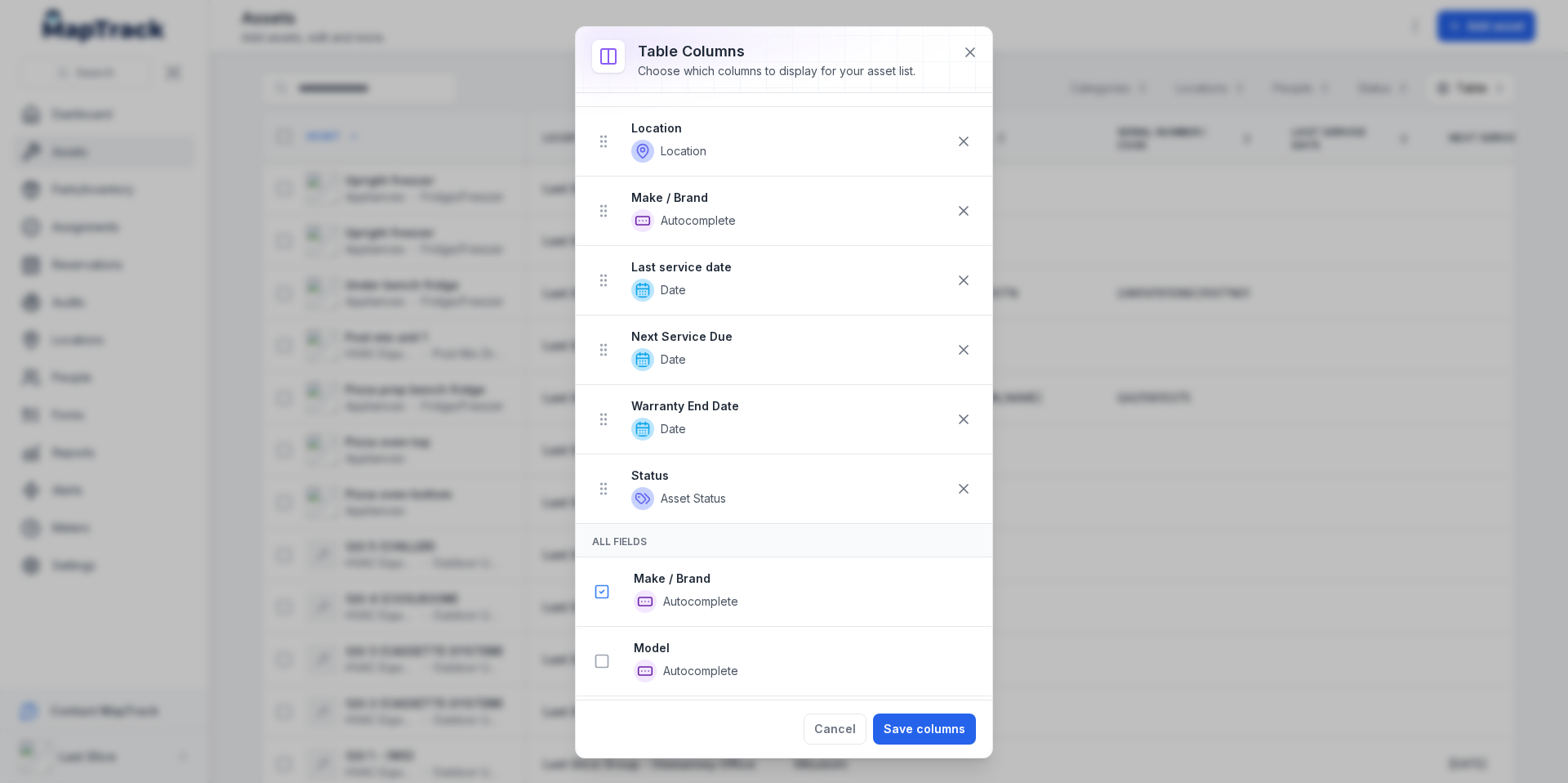
scroll to position [153, 0]
click at [919, 730] on button "Save columns" at bounding box center [924, 728] width 103 height 31
